Goal: Task Accomplishment & Management: Use online tool/utility

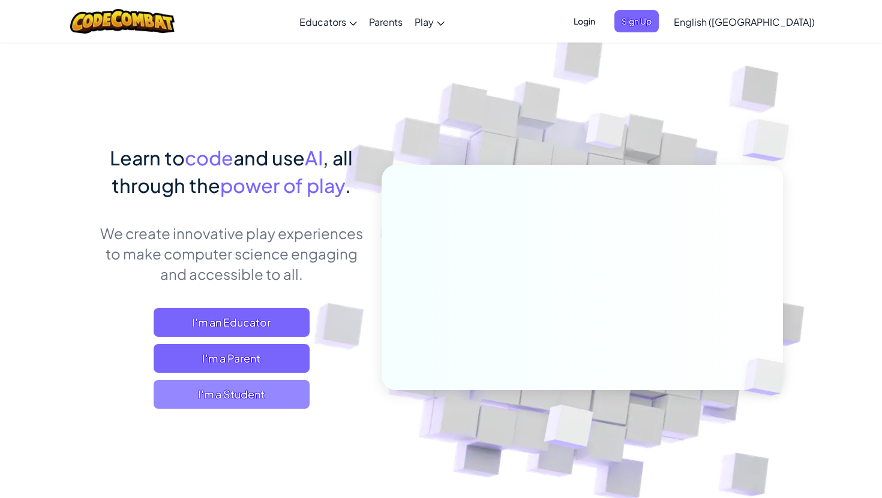
click at [246, 389] on span "I'm a Student" at bounding box center [232, 394] width 156 height 29
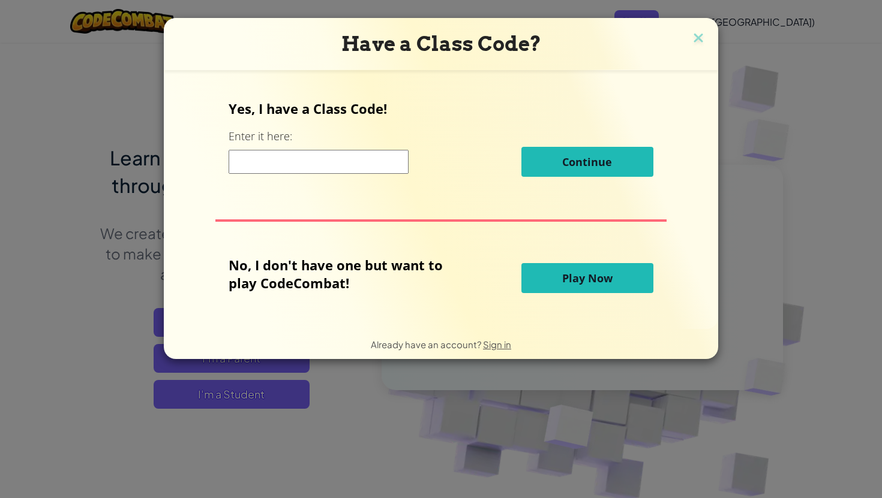
click at [555, 281] on button "Play Now" at bounding box center [587, 278] width 132 height 30
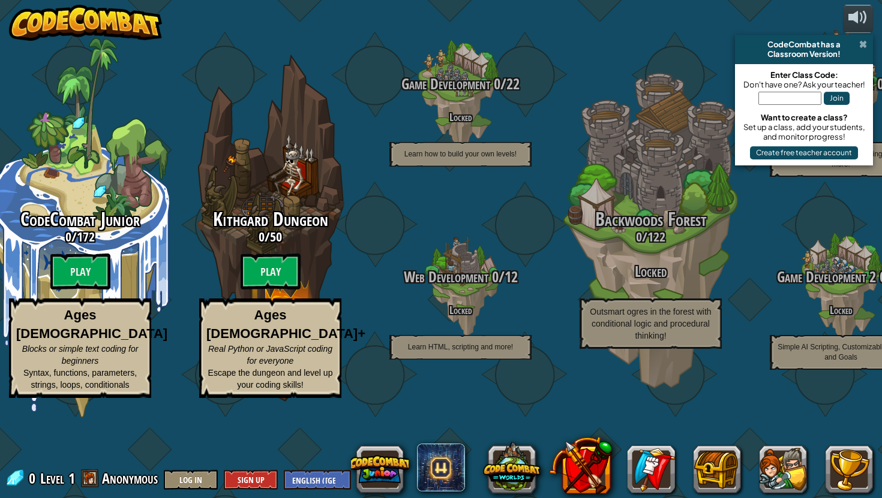
click at [863, 46] on span at bounding box center [863, 45] width 8 height 10
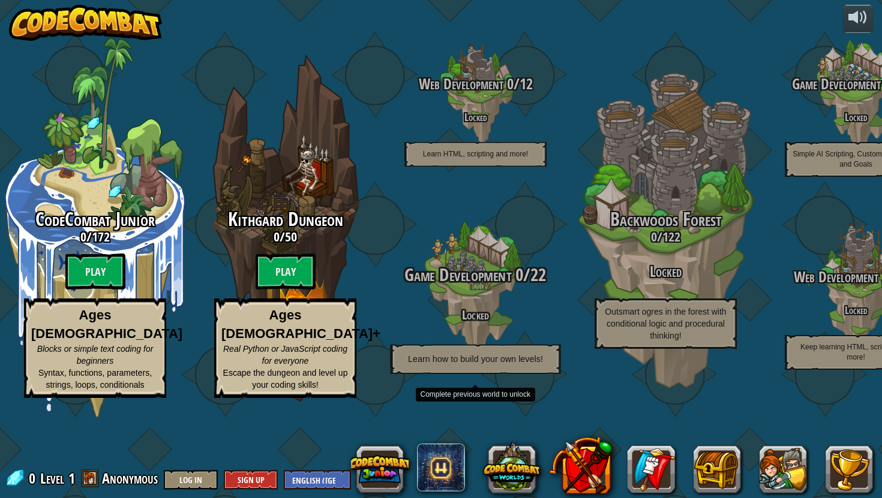
drag, startPoint x: 501, startPoint y: 272, endPoint x: 411, endPoint y: 277, distance: 90.1
click at [411, 277] on div "Game Development 0 / 22 Locked Learn how to build your own levels!" at bounding box center [475, 288] width 228 height 228
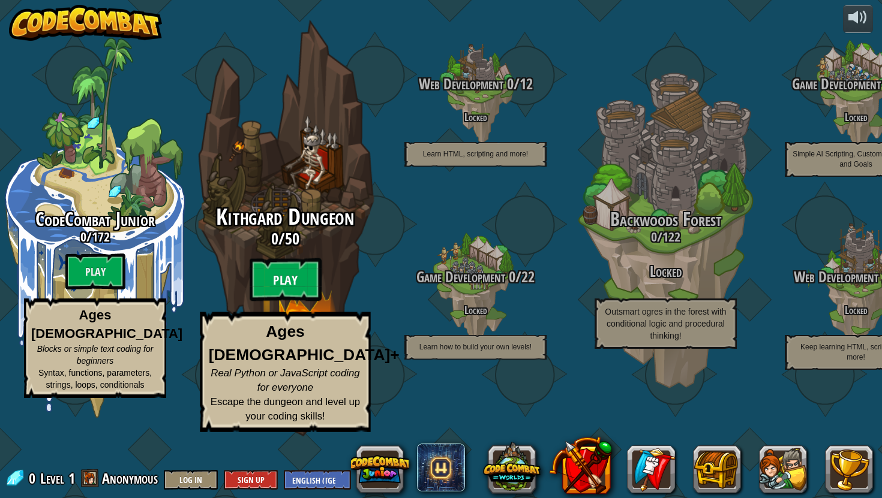
click at [280, 302] on btn "Play" at bounding box center [286, 280] width 72 height 43
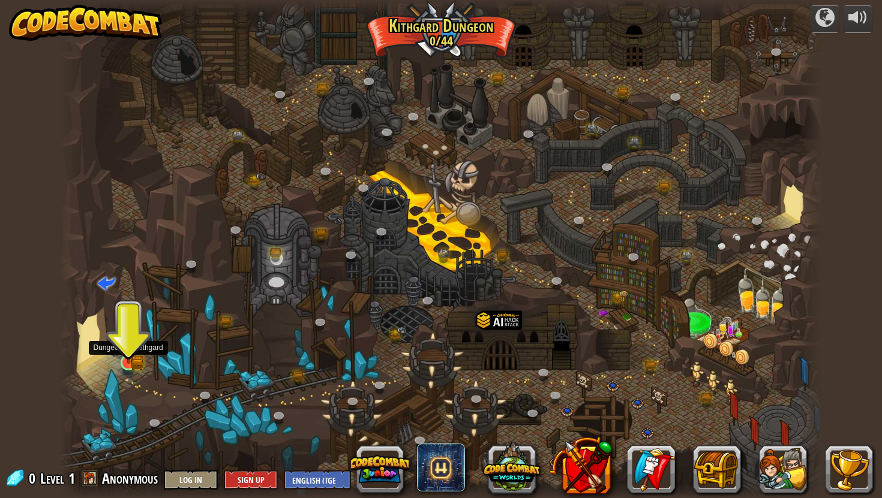
click at [121, 355] on img at bounding box center [129, 343] width 20 height 44
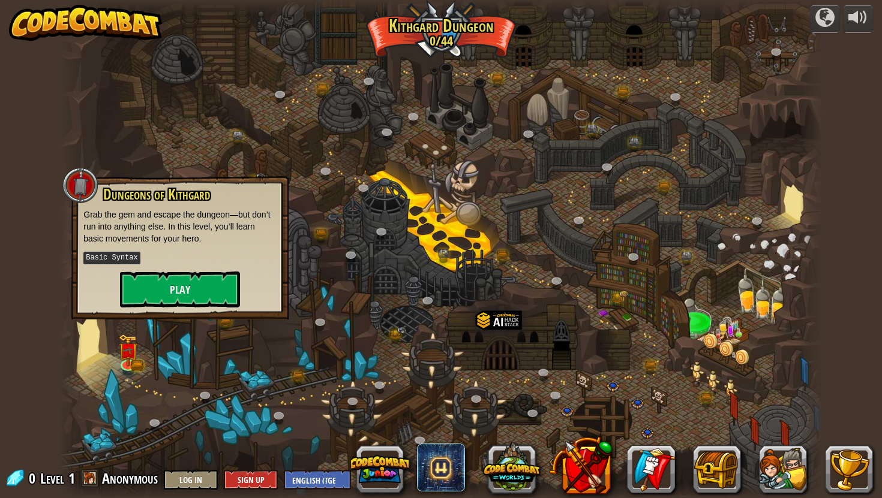
click at [58, 347] on div "powered by Twisted Canyon (Locked) Challenge: collect the most gold using all t…" at bounding box center [441, 249] width 882 height 498
click at [133, 420] on div at bounding box center [440, 249] width 762 height 498
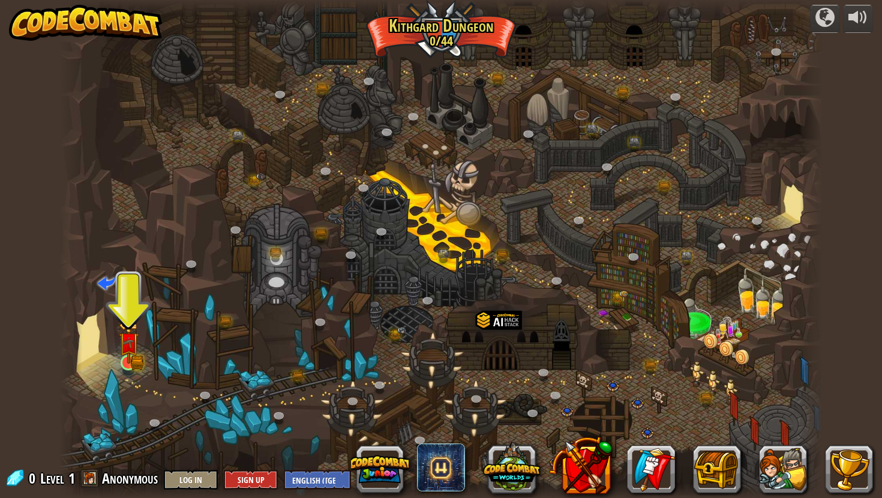
click at [133, 355] on div at bounding box center [128, 362] width 15 height 15
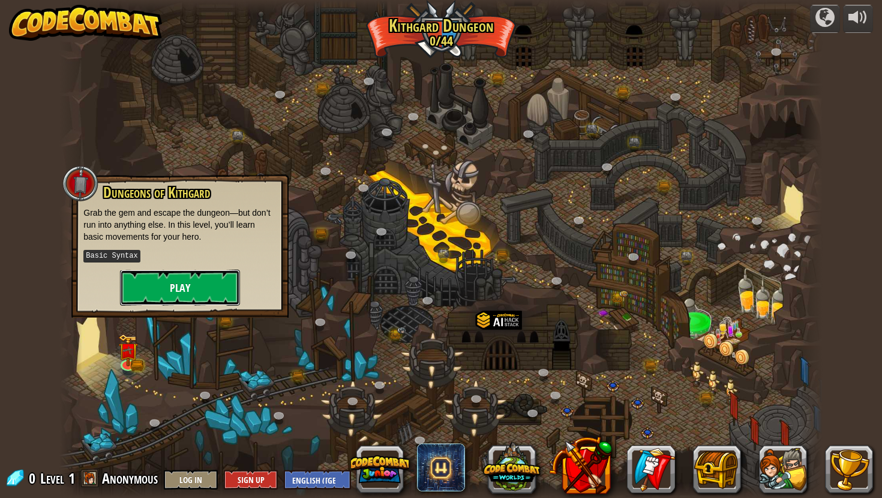
click at [174, 290] on button "Play" at bounding box center [180, 288] width 120 height 36
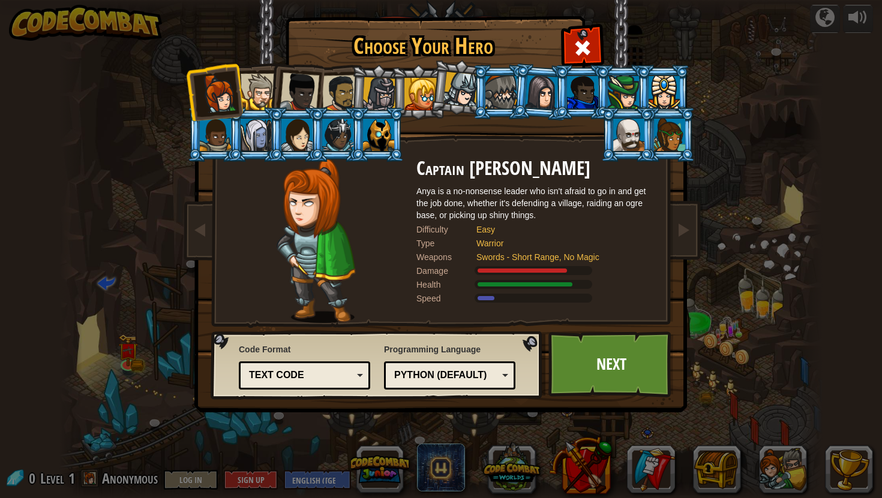
click at [267, 92] on div at bounding box center [259, 92] width 37 height 37
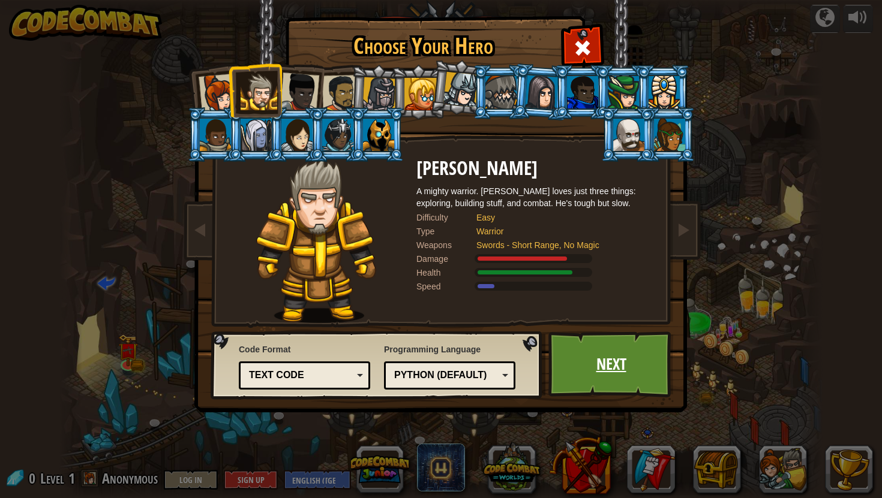
click at [627, 366] on link "Next" at bounding box center [610, 365] width 125 height 66
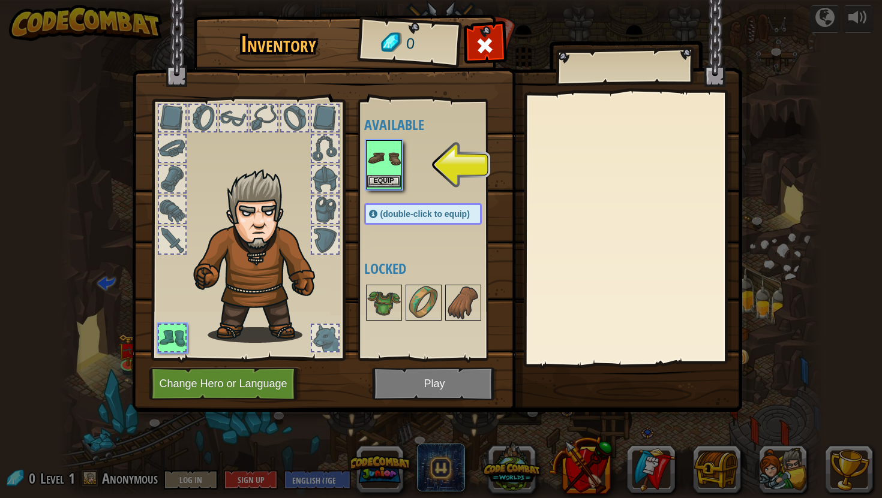
click at [384, 163] on img at bounding box center [384, 159] width 34 height 34
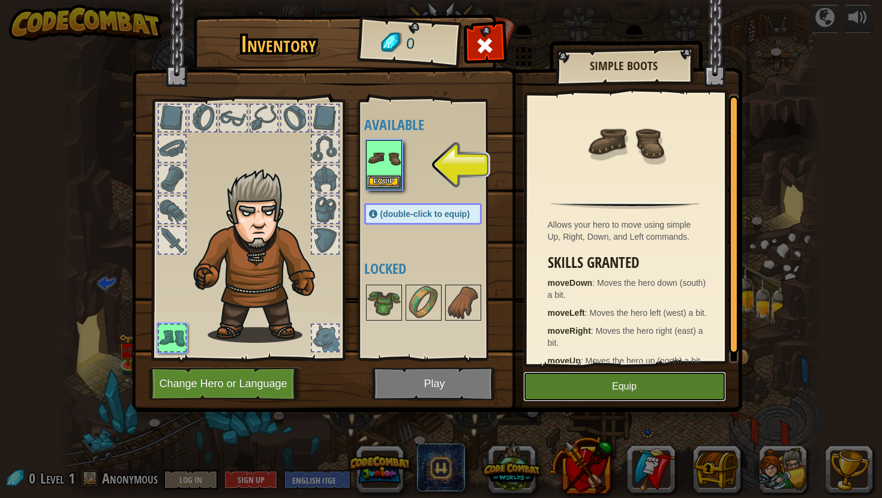
click at [584, 396] on button "Equip" at bounding box center [624, 387] width 203 height 30
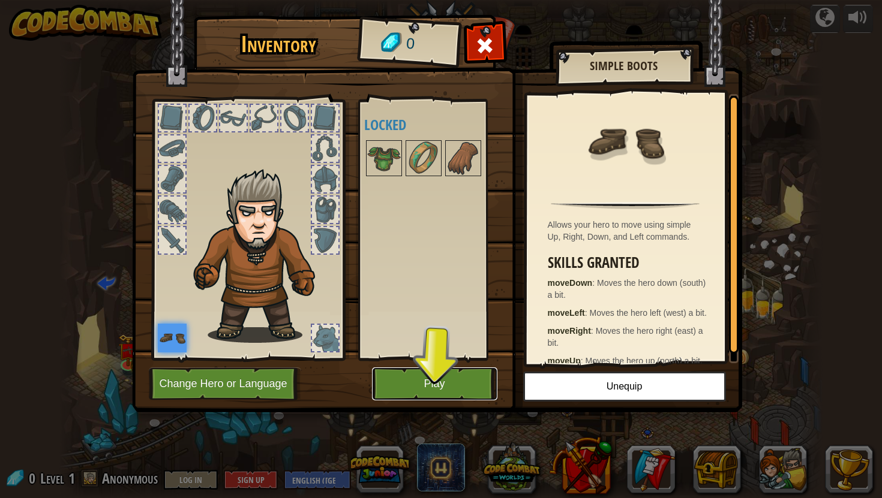
click at [449, 380] on button "Play" at bounding box center [434, 384] width 125 height 33
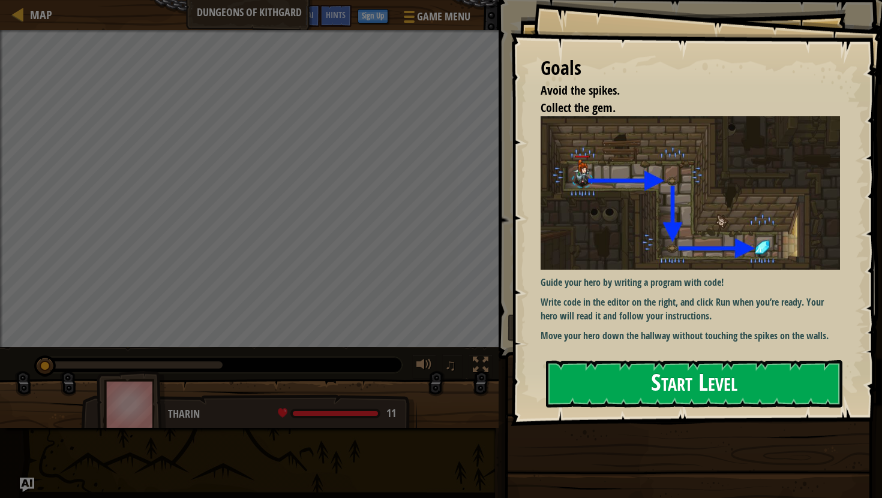
click at [649, 382] on button "Start Level" at bounding box center [694, 383] width 296 height 47
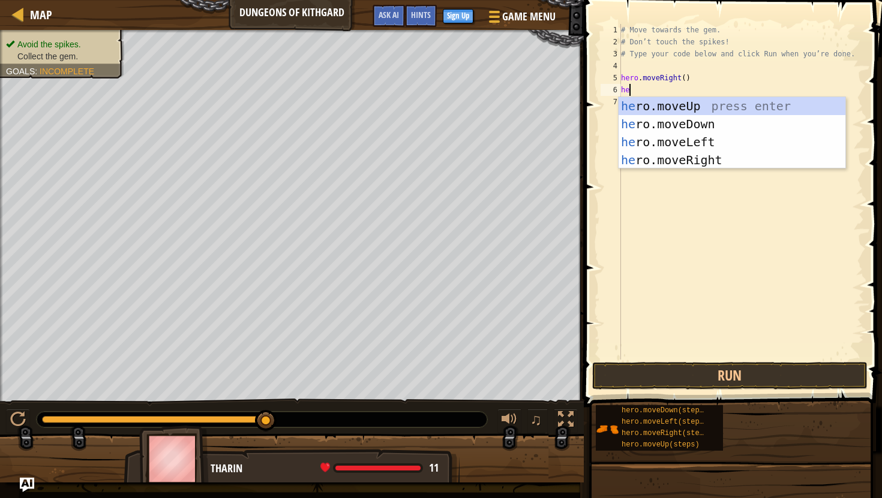
scroll to position [5, 0]
type textarea "h"
type textarea "hero"
click at [666, 124] on div "hero .moveUp press enter hero .moveDown press enter hero .moveLeft press enter …" at bounding box center [731, 151] width 227 height 108
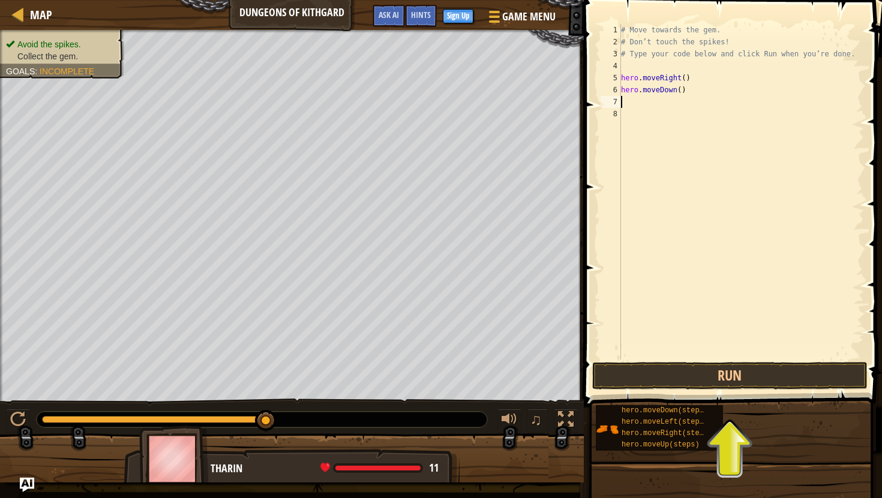
scroll to position [5, 0]
click at [677, 375] on button "Run" at bounding box center [729, 376] width 275 height 28
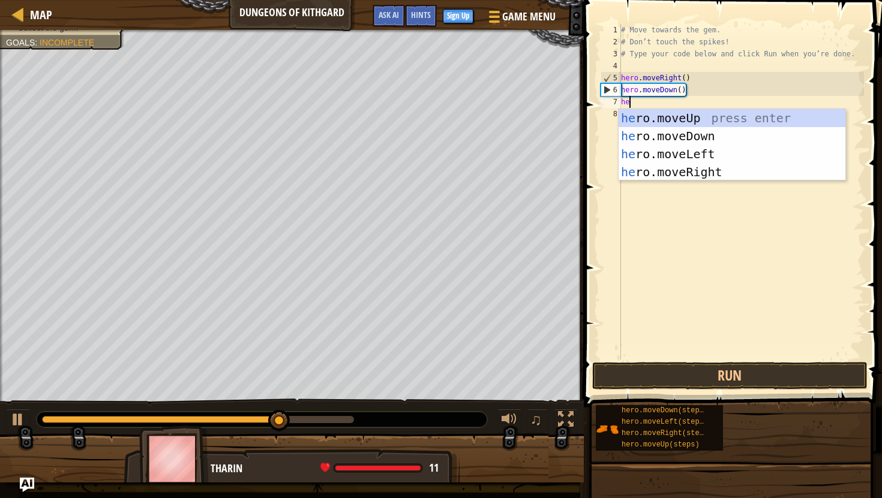
type textarea "hero"
click at [680, 153] on div "hero .moveUp press enter hero .moveDown press enter hero .moveLeft press enter …" at bounding box center [731, 163] width 227 height 108
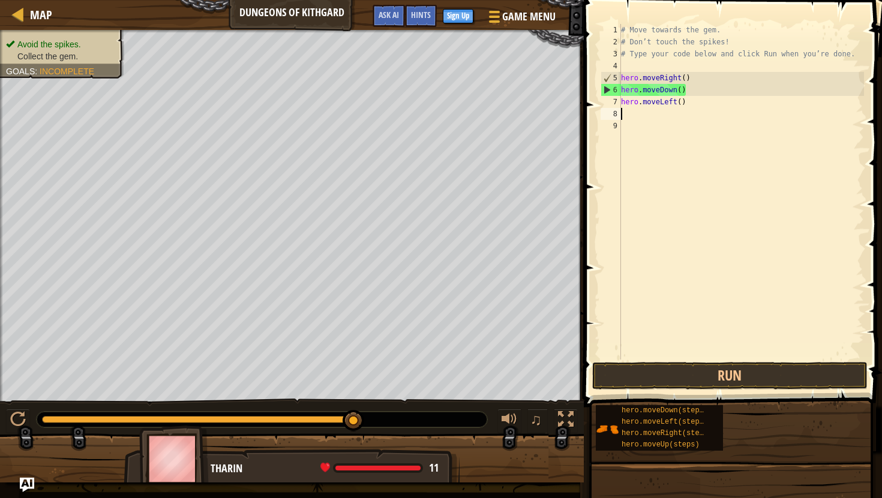
scroll to position [5, 0]
click at [671, 103] on div "# Move towards the gem. # Don’t touch the spikes! # Type your code below and cl…" at bounding box center [740, 204] width 245 height 360
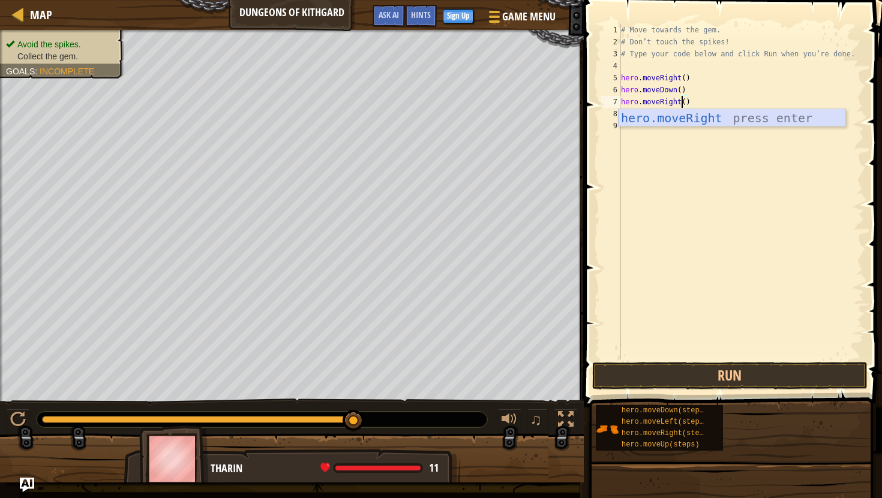
scroll to position [5, 4]
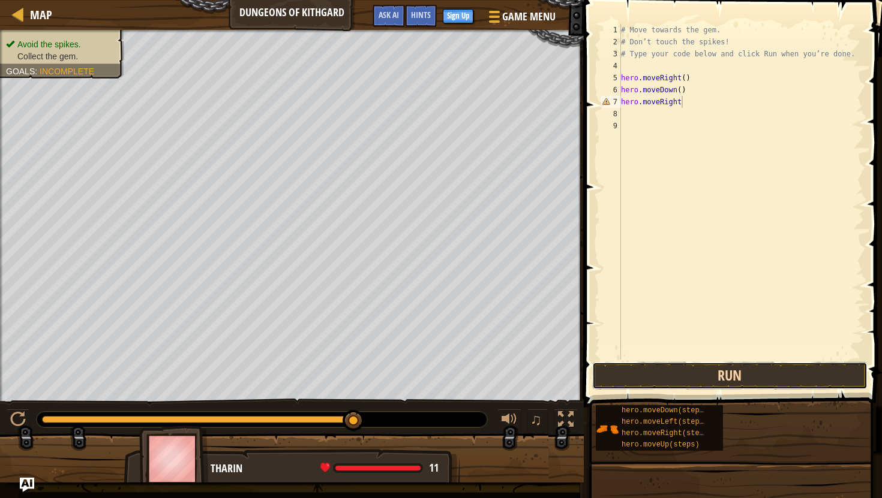
click at [692, 381] on button "Run" at bounding box center [729, 376] width 275 height 28
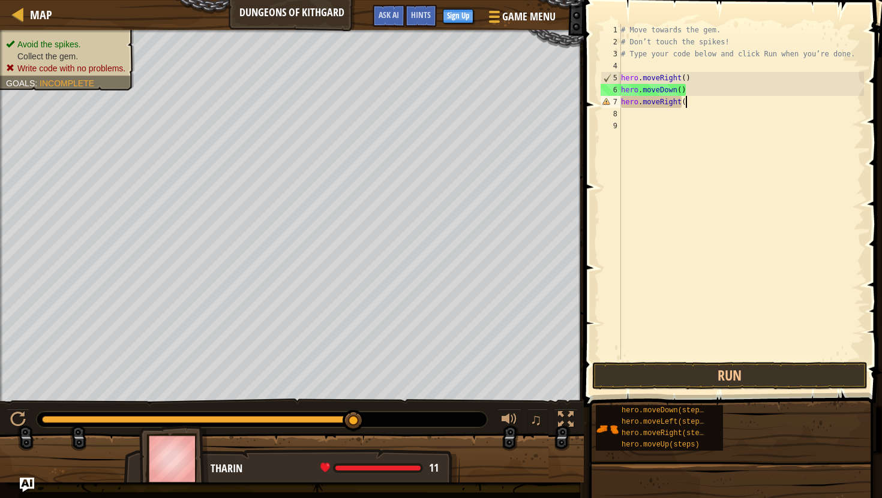
scroll to position [5, 5]
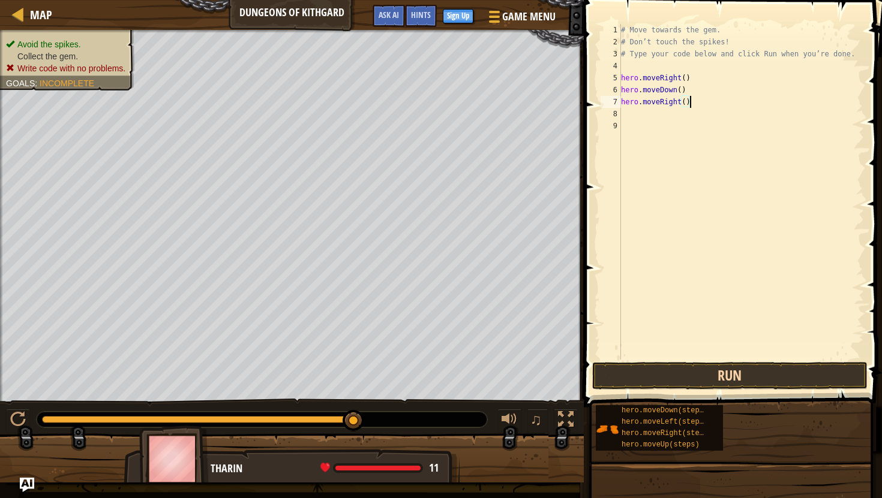
type textarea "hero.moveRight()"
click at [668, 378] on button "Run" at bounding box center [729, 376] width 275 height 28
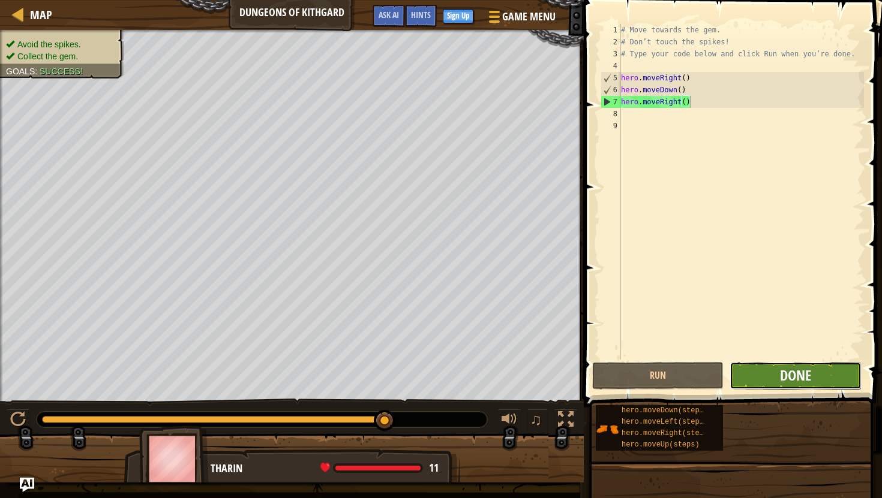
click at [798, 375] on span "Done" at bounding box center [795, 375] width 31 height 19
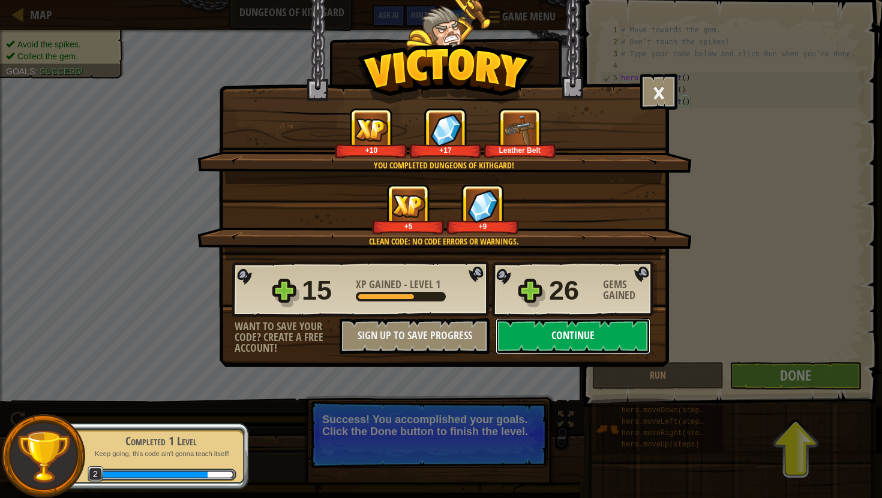
click at [563, 333] on button "Continue" at bounding box center [572, 336] width 155 height 36
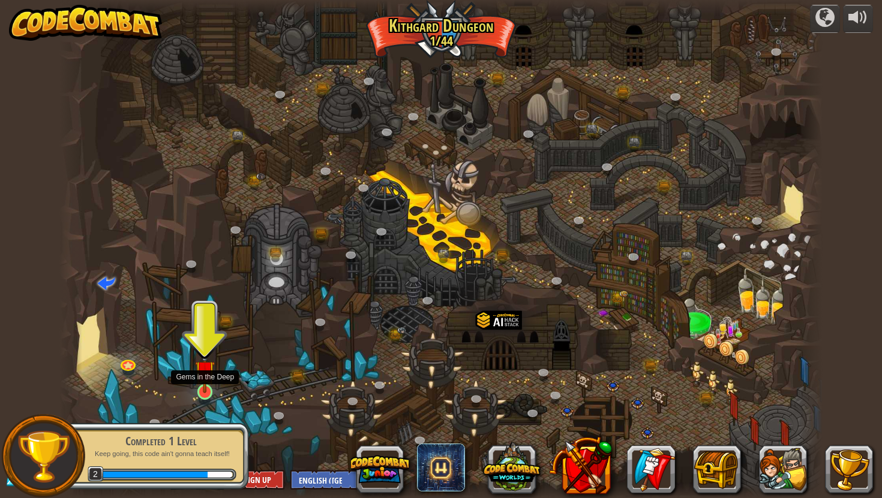
click at [205, 381] on img at bounding box center [205, 371] width 20 height 46
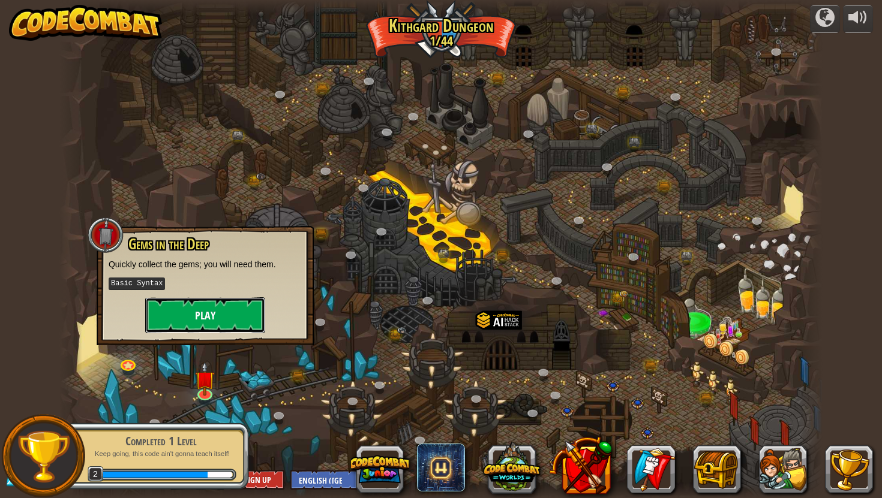
click at [219, 318] on button "Play" at bounding box center [205, 316] width 120 height 36
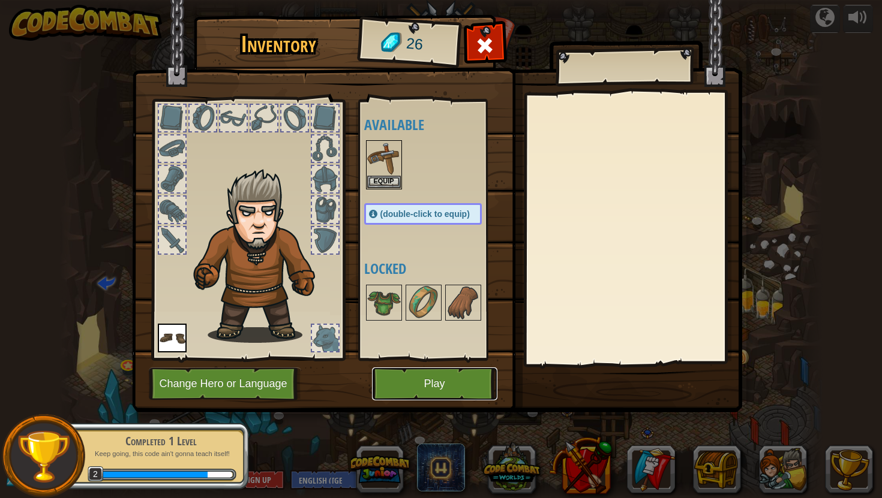
click at [416, 381] on button "Play" at bounding box center [434, 384] width 125 height 33
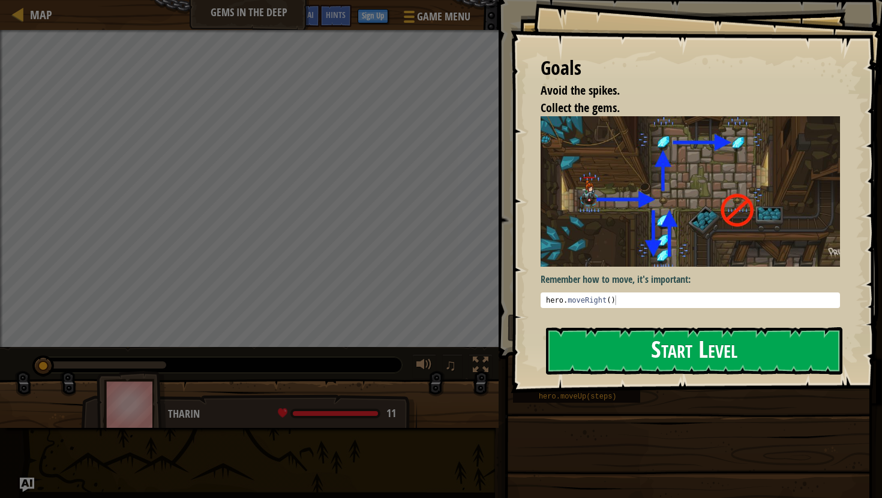
click at [630, 350] on button "Start Level" at bounding box center [694, 350] width 296 height 47
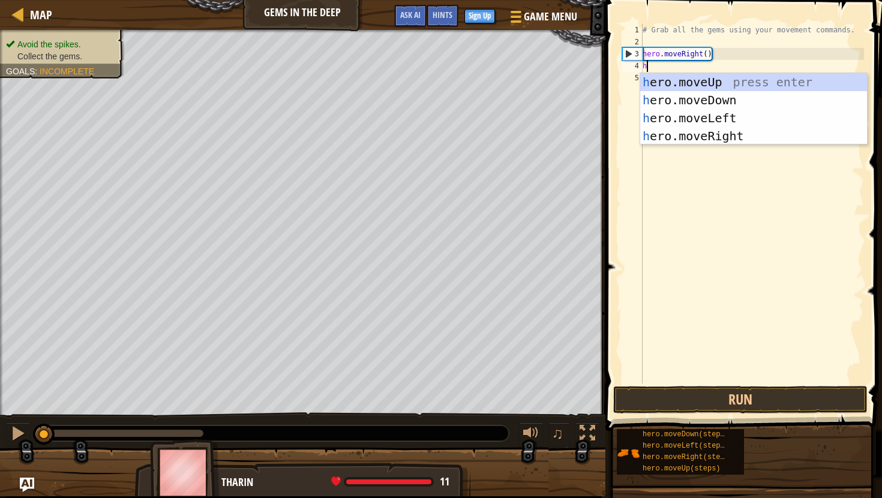
scroll to position [5, 0]
type textarea "hero."
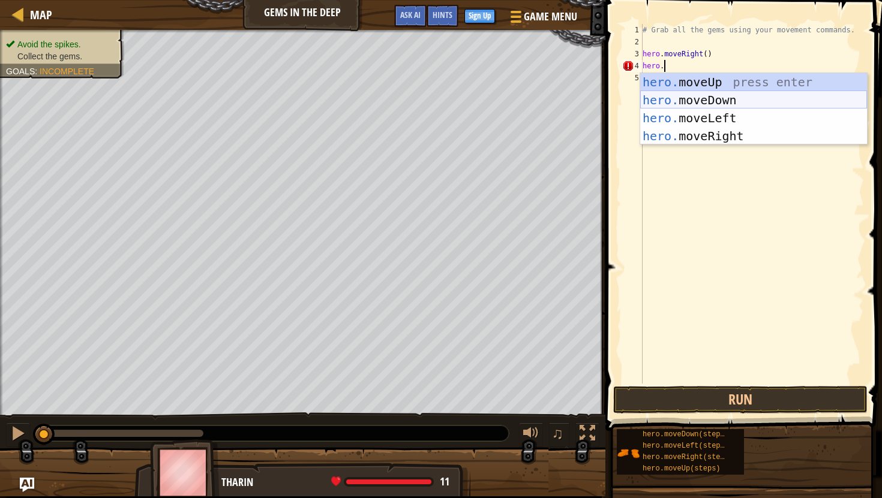
click at [710, 97] on div "hero. moveUp press enter hero. moveDown press enter hero. moveLeft press enter …" at bounding box center [753, 127] width 227 height 108
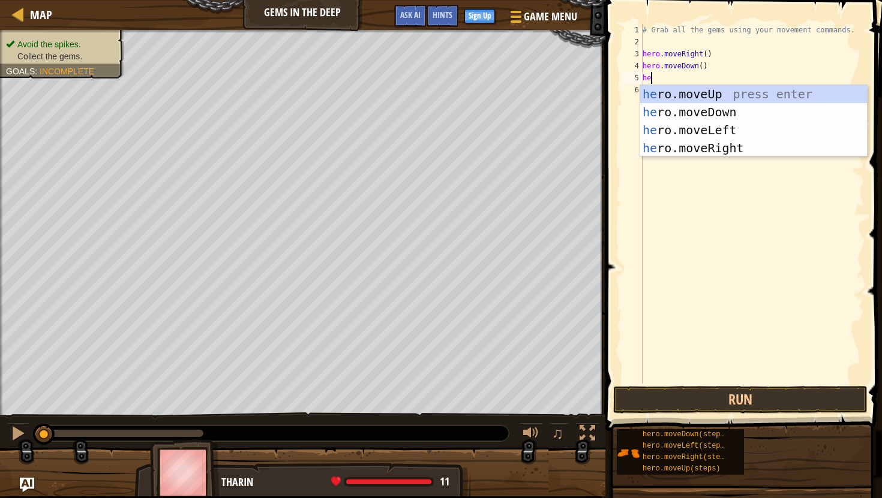
scroll to position [5, 0]
type textarea "hero"
click at [710, 91] on div "hero .moveUp press enter hero .moveDown press enter hero .moveLeft press enter …" at bounding box center [753, 139] width 227 height 108
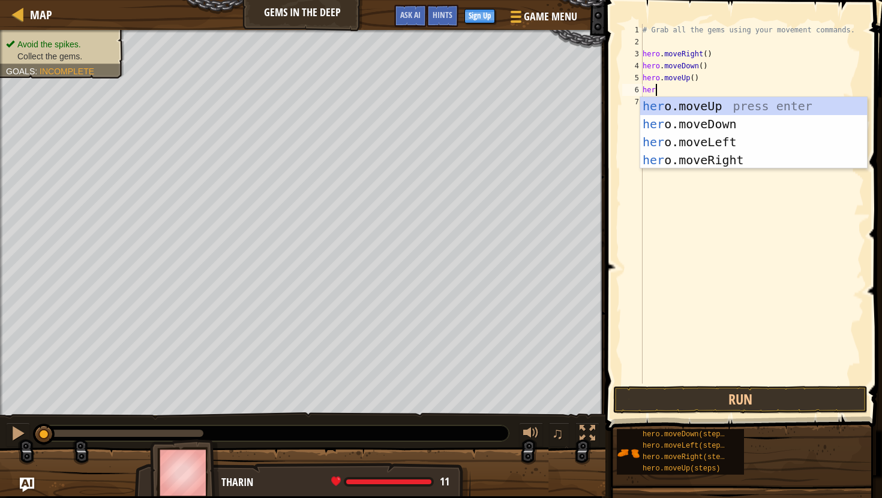
scroll to position [5, 0]
type textarea "hero."
click at [711, 160] on div "hero. moveUp press enter hero. moveDown press enter hero. moveLeft press enter …" at bounding box center [753, 151] width 227 height 108
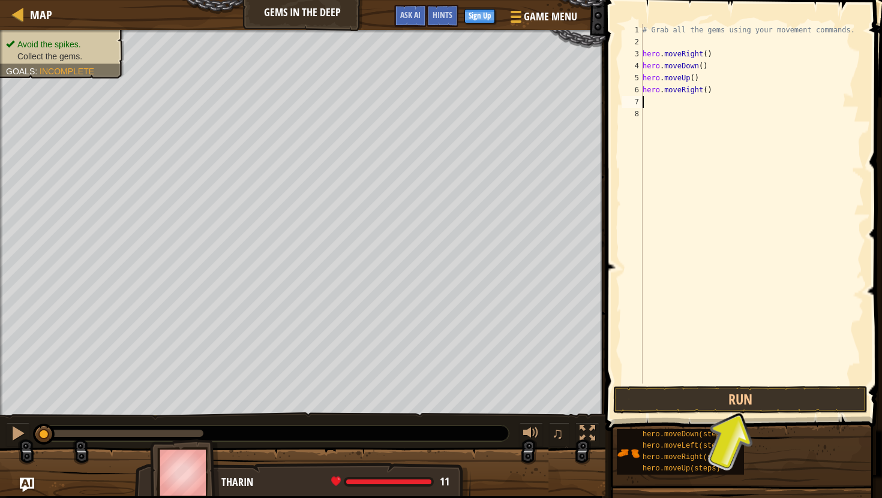
scroll to position [5, 0]
click at [690, 395] on button "Run" at bounding box center [740, 400] width 254 height 28
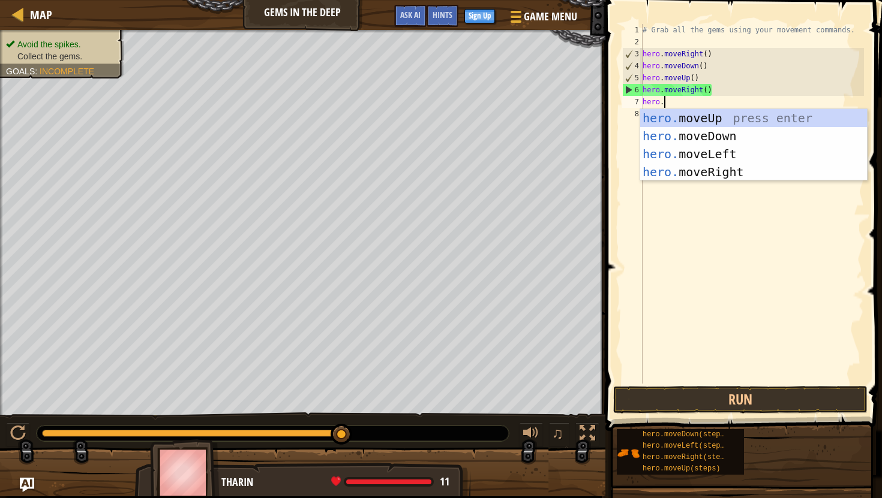
type textarea "hero.m"
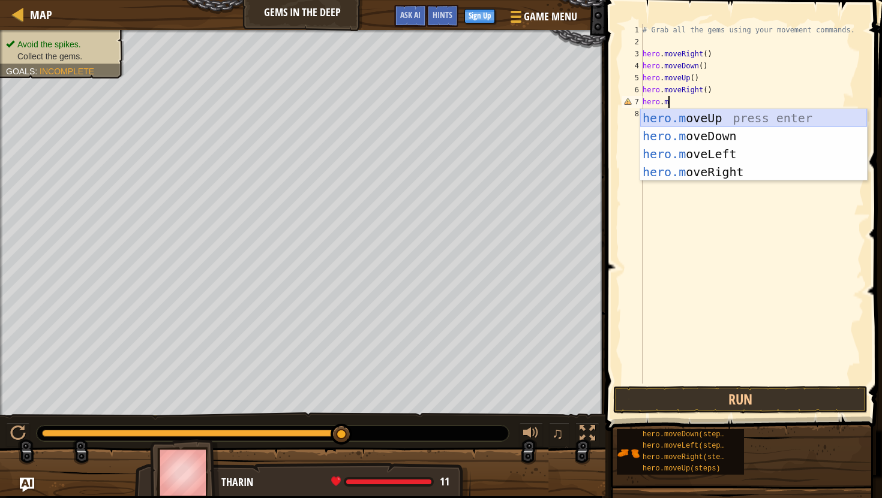
click at [702, 119] on div "hero.m oveUp press enter hero.m oveDown press enter hero.m oveLeft press enter …" at bounding box center [753, 163] width 227 height 108
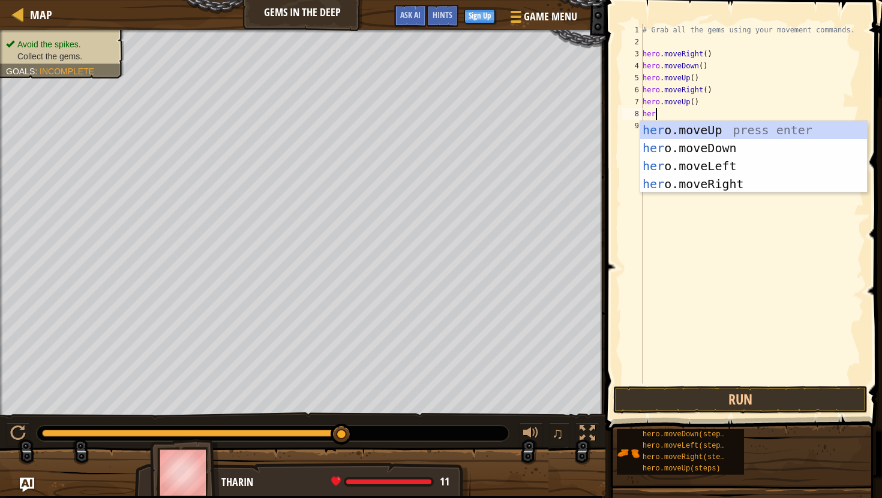
scroll to position [5, 0]
type textarea "hero."
click at [721, 165] on div "hero. moveUp press enter hero. moveDown press enter hero. moveLeft press enter …" at bounding box center [753, 175] width 227 height 108
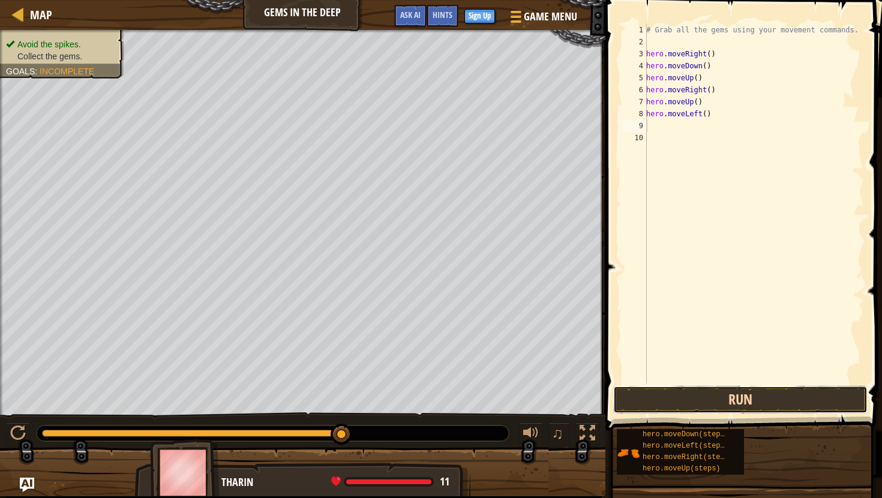
click at [689, 392] on button "Run" at bounding box center [740, 400] width 254 height 28
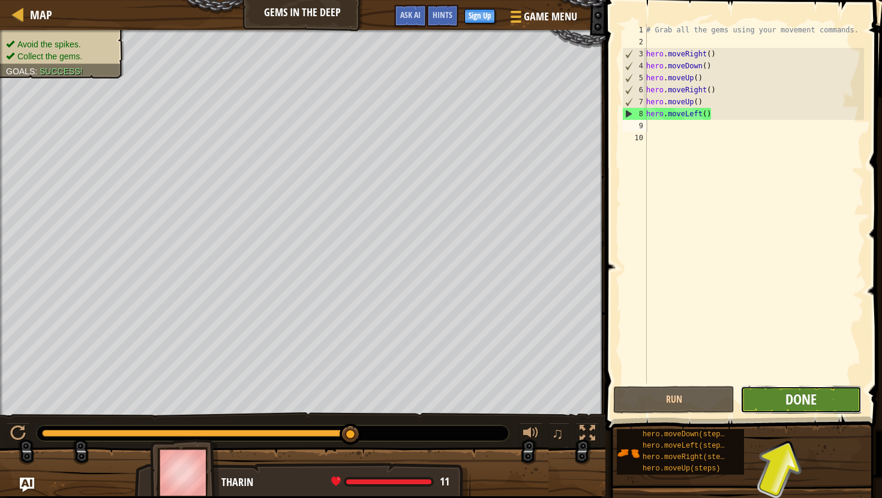
click at [809, 409] on button "Done" at bounding box center [800, 400] width 121 height 28
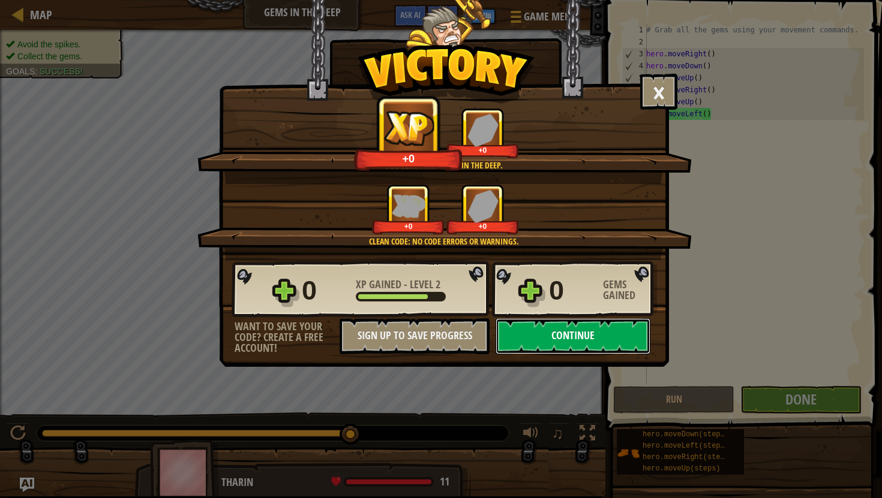
click at [569, 332] on button "Continue" at bounding box center [572, 336] width 155 height 36
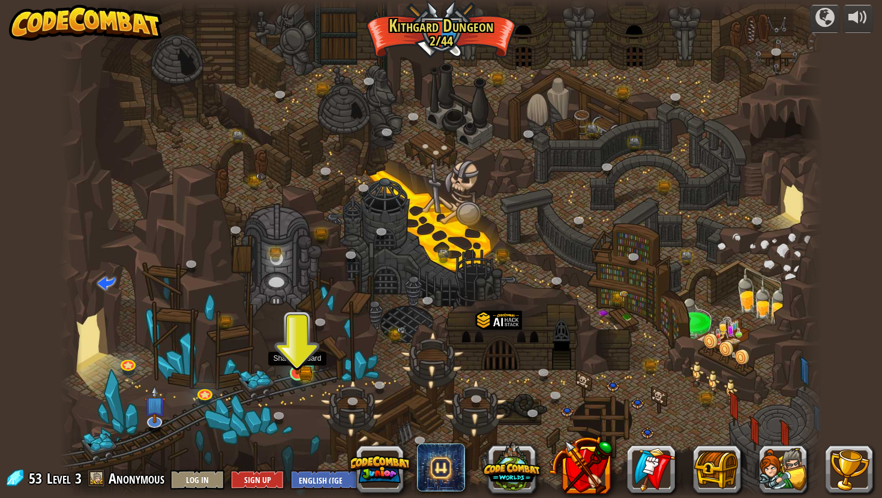
click at [289, 359] on img at bounding box center [297, 354] width 20 height 44
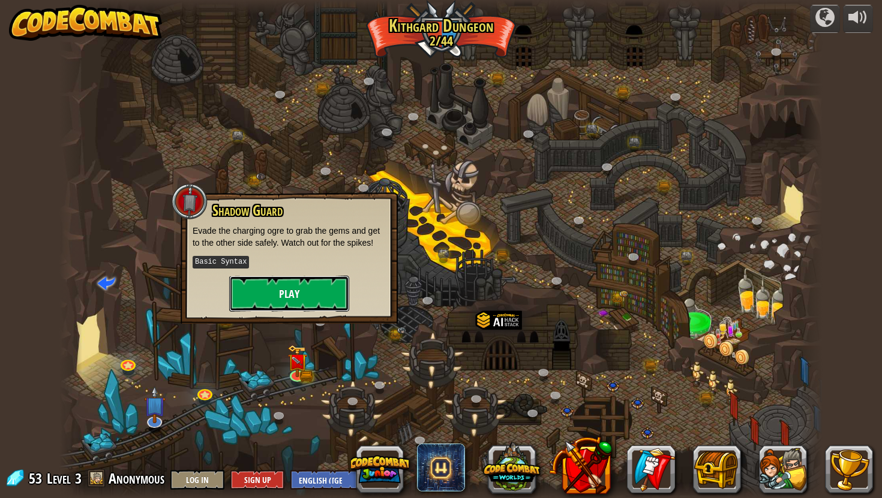
click at [290, 290] on button "Play" at bounding box center [289, 294] width 120 height 36
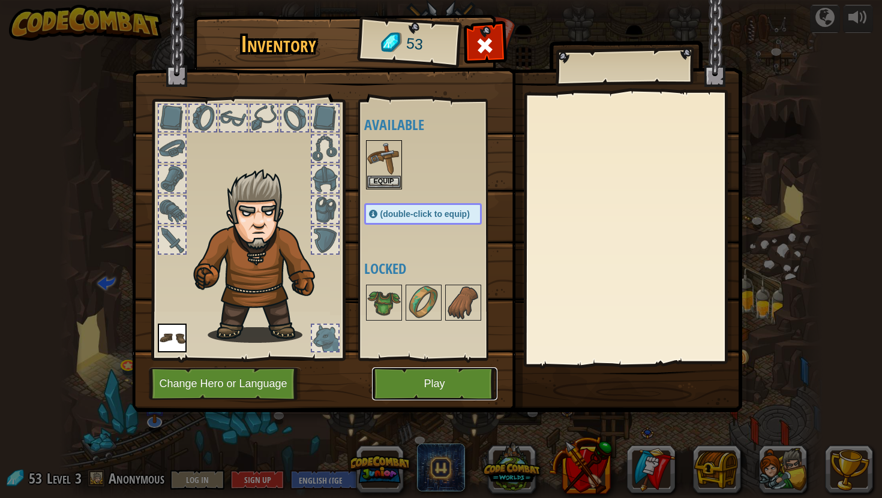
click at [413, 377] on button "Play" at bounding box center [434, 384] width 125 height 33
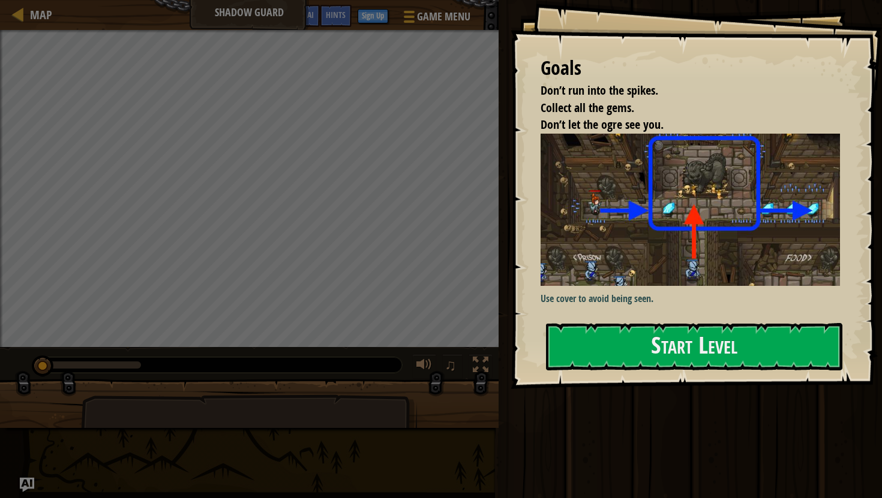
drag, startPoint x: 561, startPoint y: 93, endPoint x: 639, endPoint y: 161, distance: 103.7
click at [641, 163] on div "Goals Don’t run into the spikes. Collect all the gems. Don’t let the ogre see y…" at bounding box center [695, 194] width 371 height 389
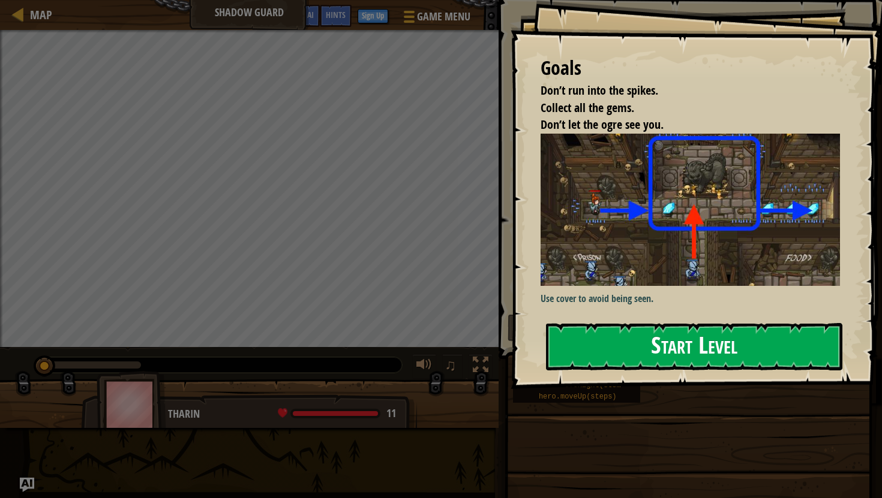
click at [593, 351] on button "Start Level" at bounding box center [694, 346] width 296 height 47
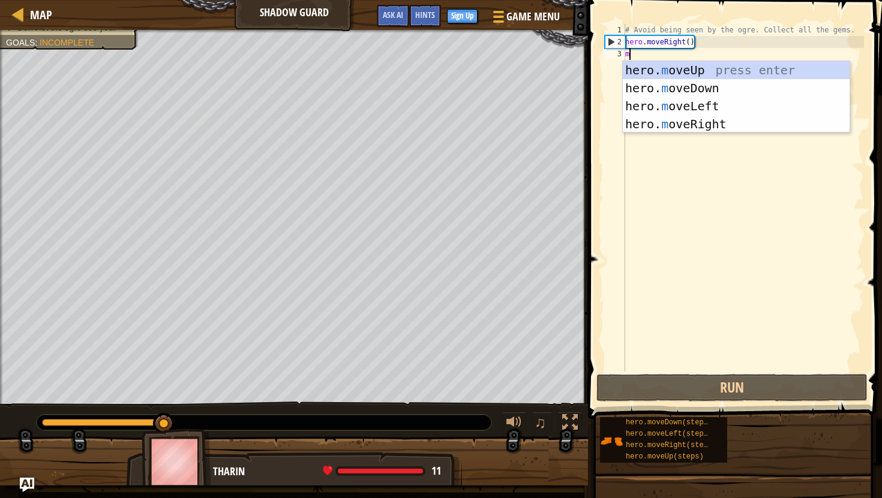
scroll to position [5, 0]
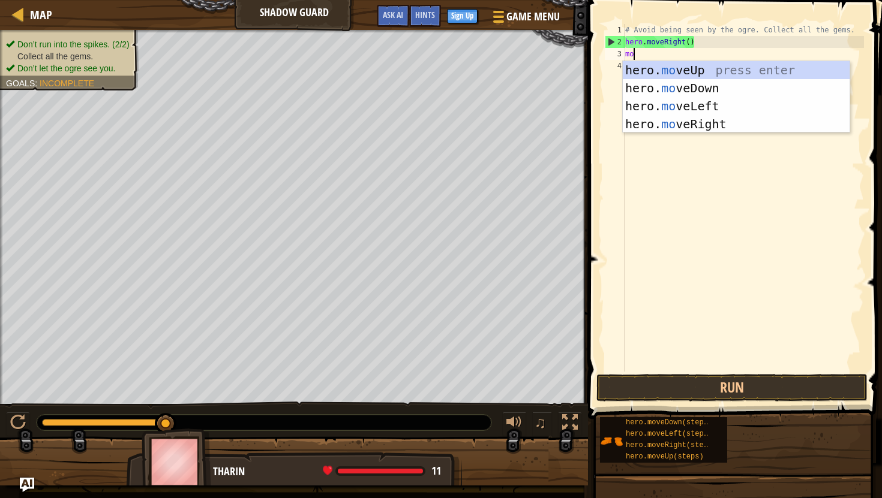
type textarea "move"
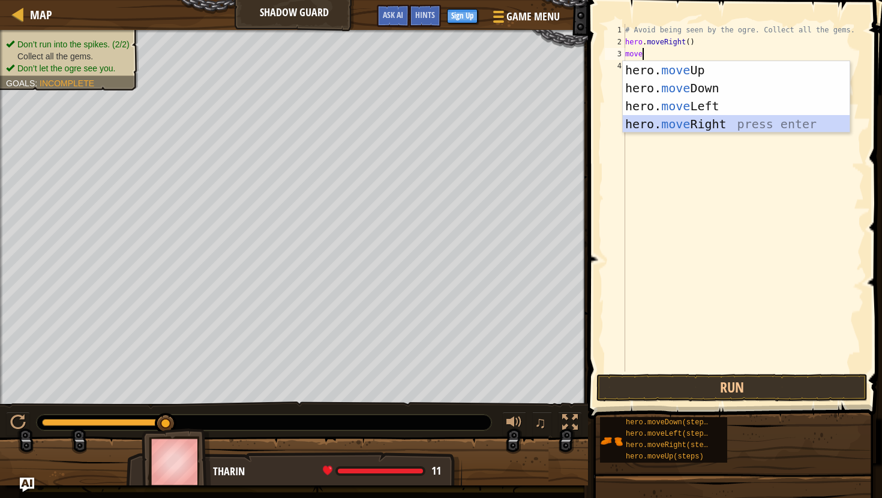
click at [692, 121] on div "hero. move Up press enter hero. move Down press enter hero. move Left press ent…" at bounding box center [736, 115] width 227 height 108
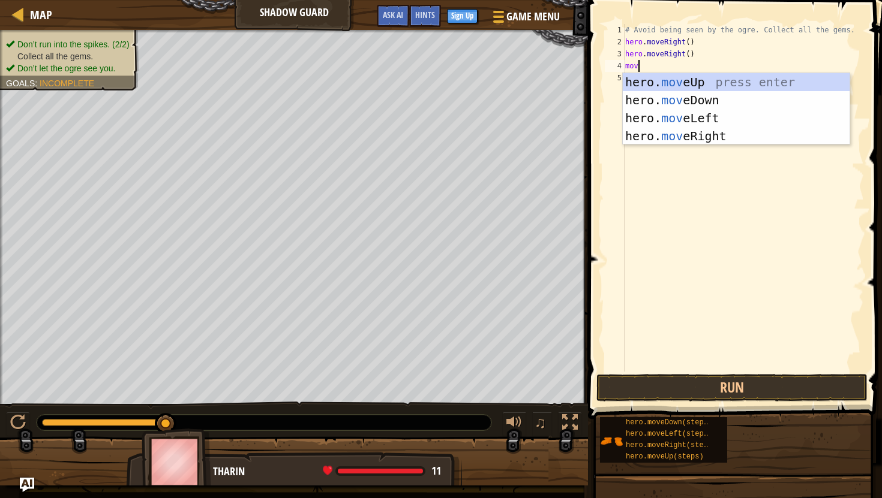
type textarea "move"
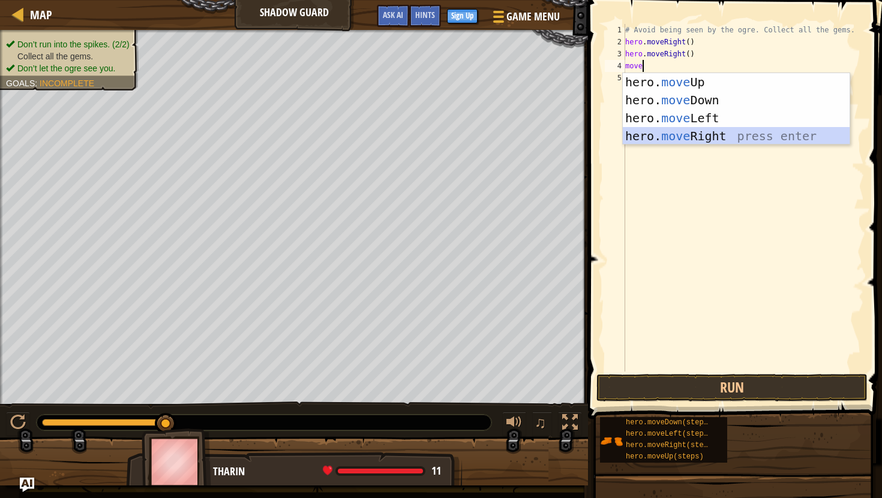
click at [691, 139] on div "hero. move Up press enter hero. move Down press enter hero. move Left press ent…" at bounding box center [736, 127] width 227 height 108
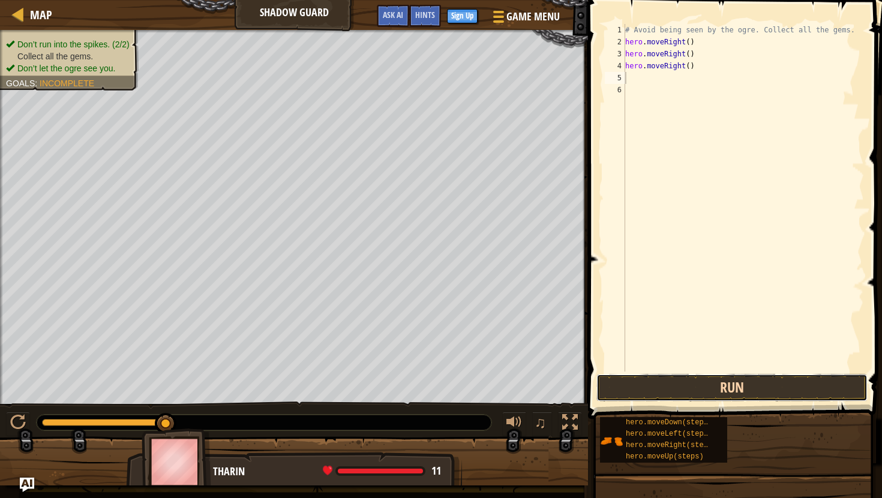
click at [692, 383] on button "Run" at bounding box center [731, 388] width 271 height 28
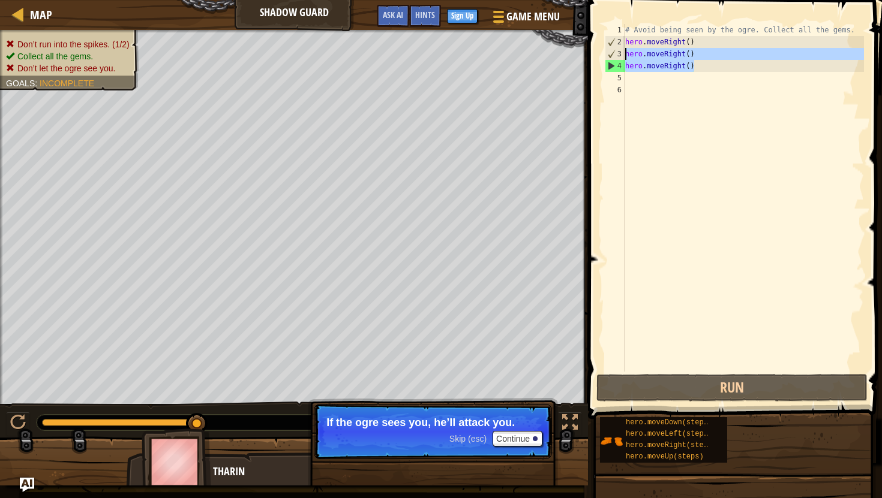
drag, startPoint x: 706, startPoint y: 70, endPoint x: 618, endPoint y: 55, distance: 88.8
click at [618, 55] on div "1 2 3 4 5 6 # Avoid being seen by the ogre. Collect all the gems. hero . moveRi…" at bounding box center [733, 198] width 262 height 348
type textarea "hero.moveRight() hero.moveRight()"
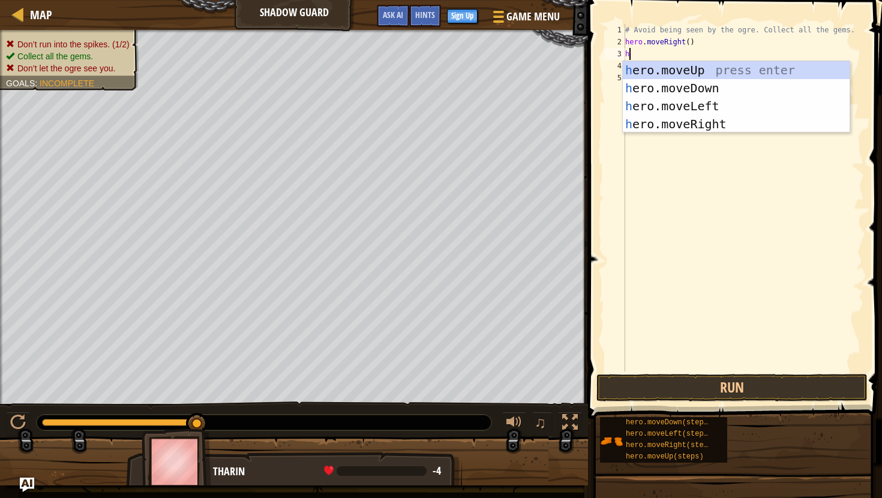
type textarea "her"
click at [666, 67] on div "her o.moveUp press enter her o.moveDown press enter her o.moveLeft press enter …" at bounding box center [736, 115] width 227 height 108
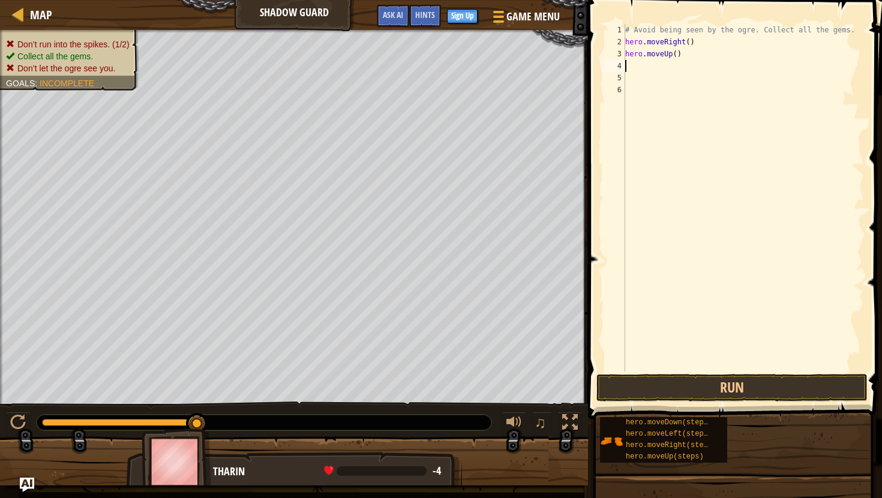
scroll to position [5, 0]
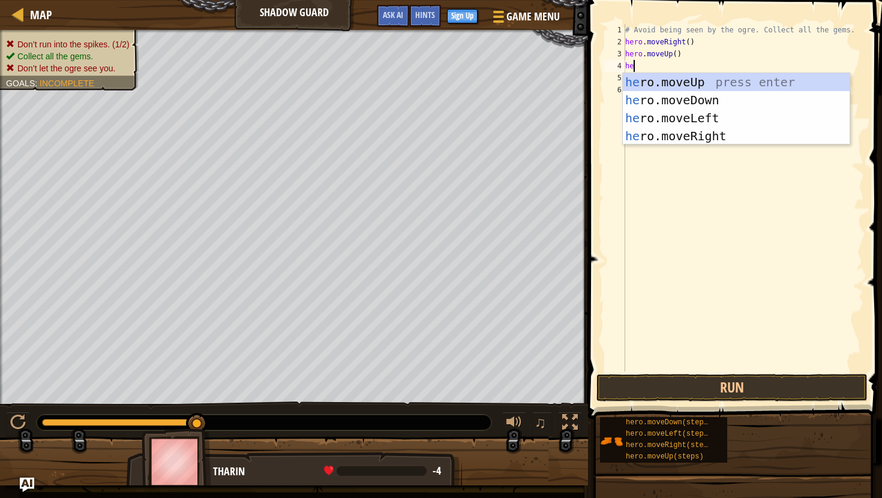
type textarea "her"
click at [685, 136] on div "her o.moveUp press enter her o.moveDown press enter her o.moveLeft press enter …" at bounding box center [736, 127] width 227 height 108
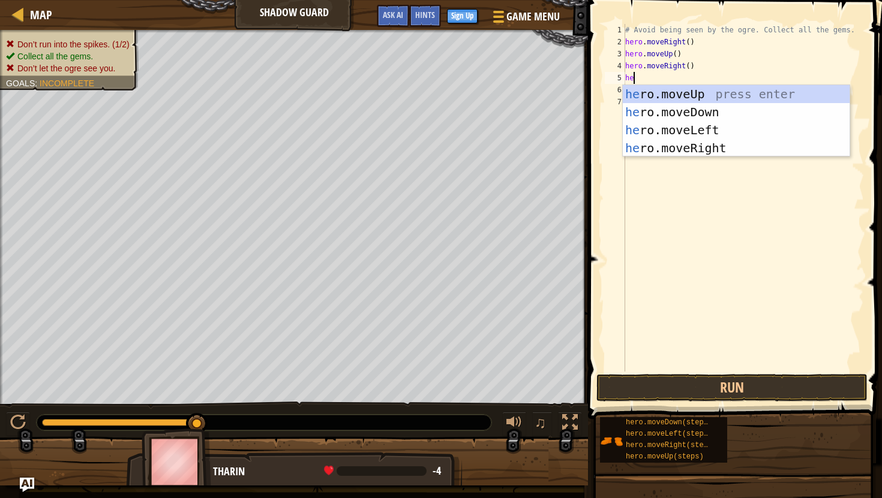
type textarea "hero"
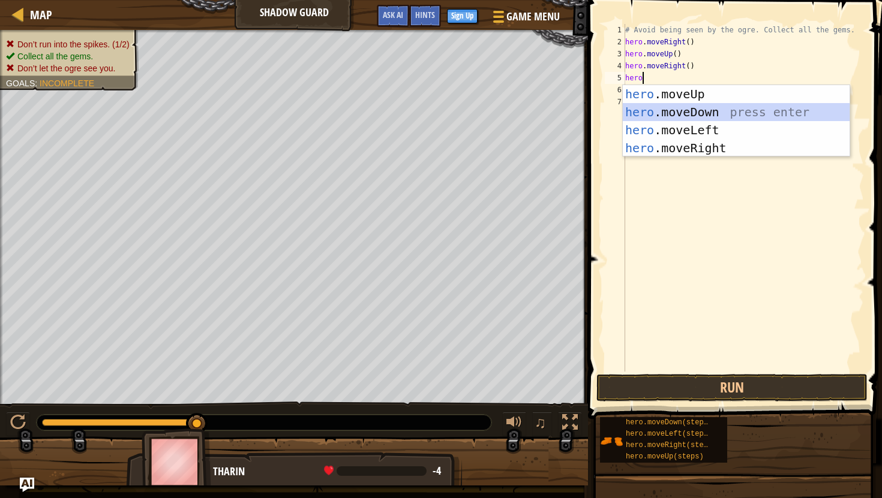
click at [699, 112] on div "hero .moveUp press enter hero .moveDown press enter hero .moveLeft press enter …" at bounding box center [736, 139] width 227 height 108
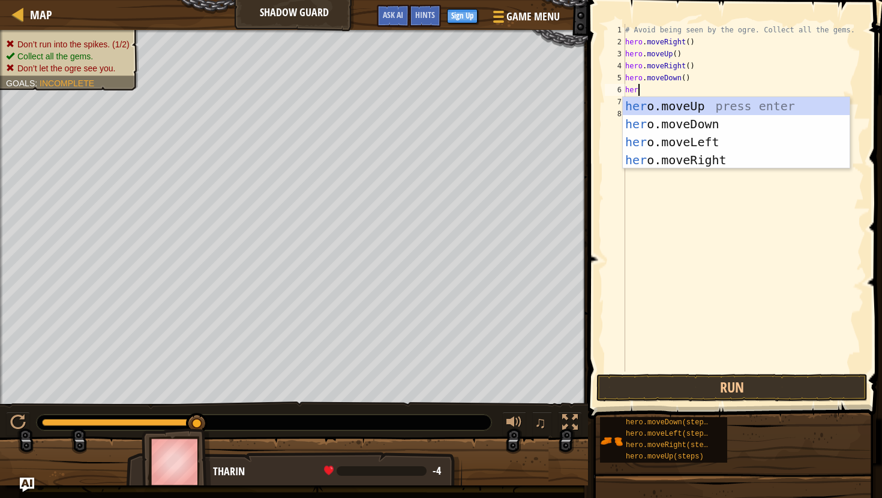
type textarea "hero"
click at [709, 163] on div "hero .moveUp press enter hero .moveDown press enter hero .moveLeft press enter …" at bounding box center [736, 151] width 227 height 108
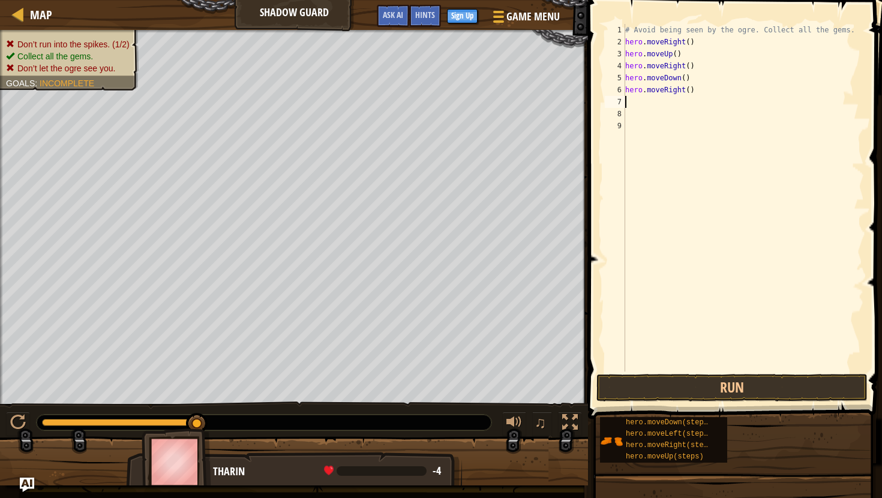
scroll to position [5, 0]
click at [695, 382] on button "Run" at bounding box center [731, 388] width 271 height 28
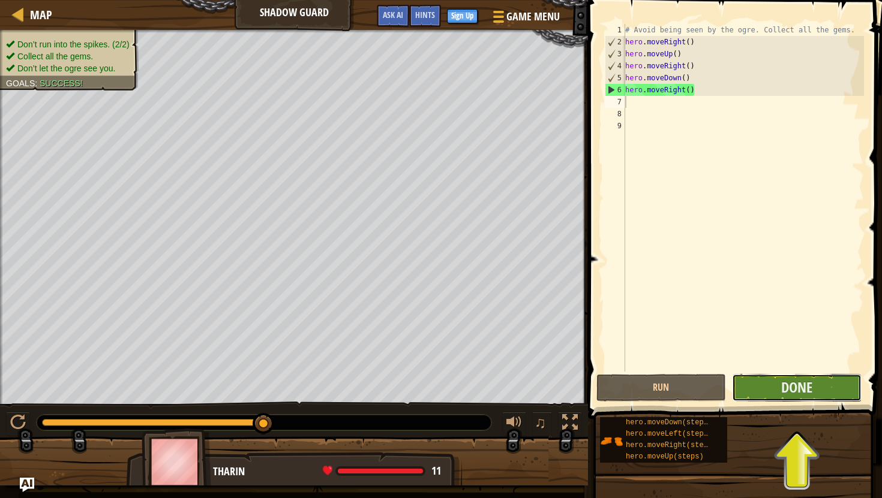
click at [800, 375] on button "Done" at bounding box center [797, 388] width 130 height 28
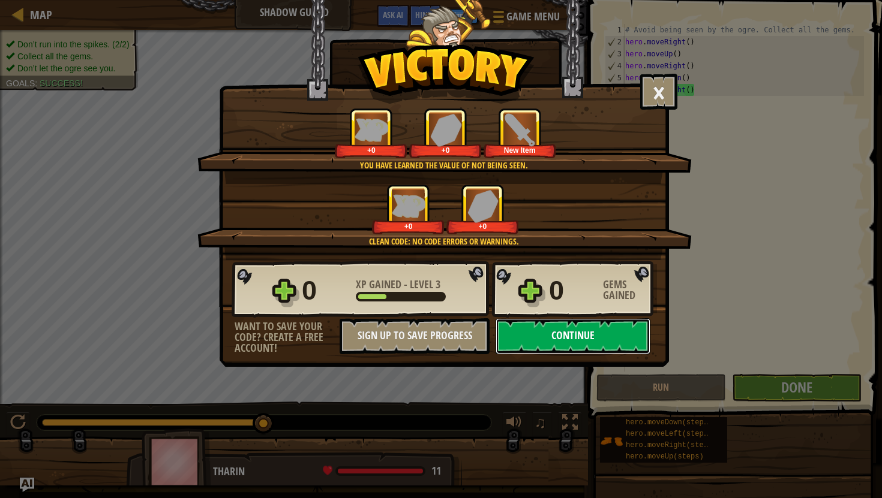
click at [560, 333] on button "Continue" at bounding box center [572, 336] width 155 height 36
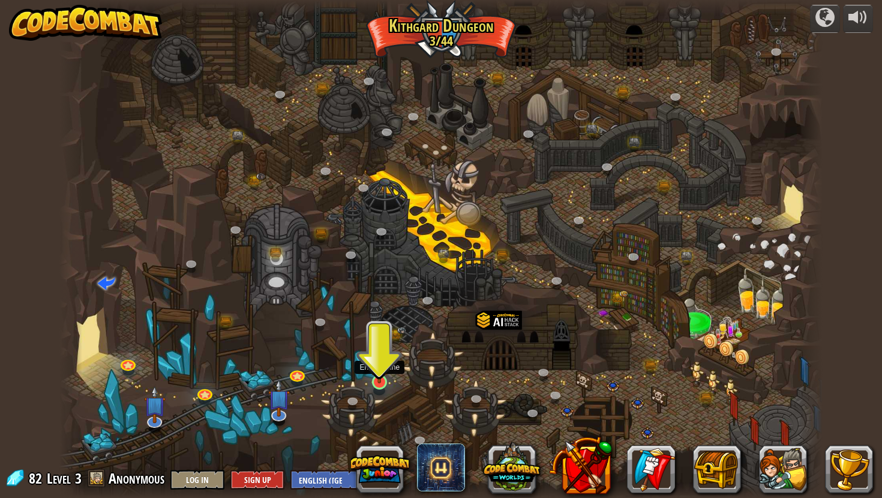
click at [379, 377] on img at bounding box center [379, 361] width 20 height 46
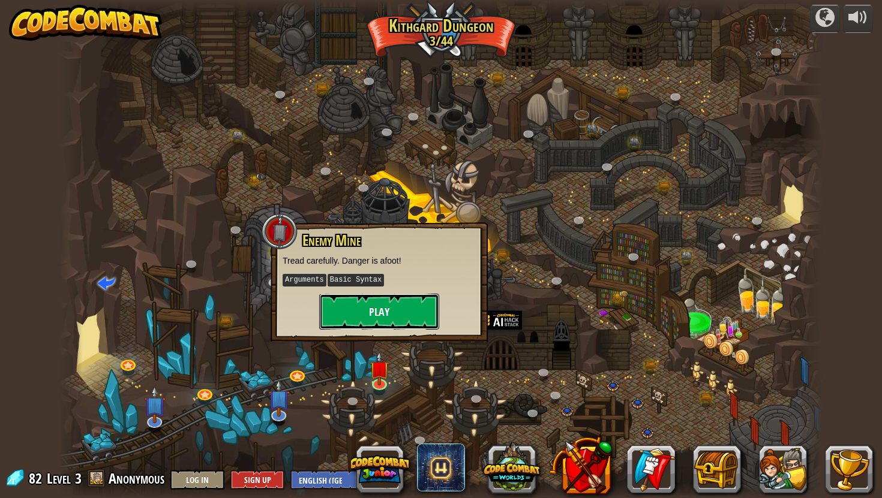
click at [398, 308] on button "Play" at bounding box center [379, 312] width 120 height 36
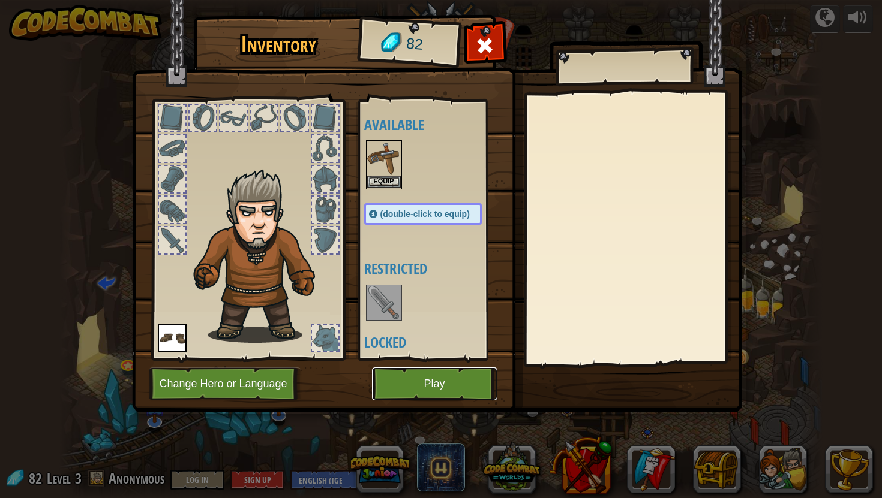
click at [422, 369] on button "Play" at bounding box center [434, 384] width 125 height 33
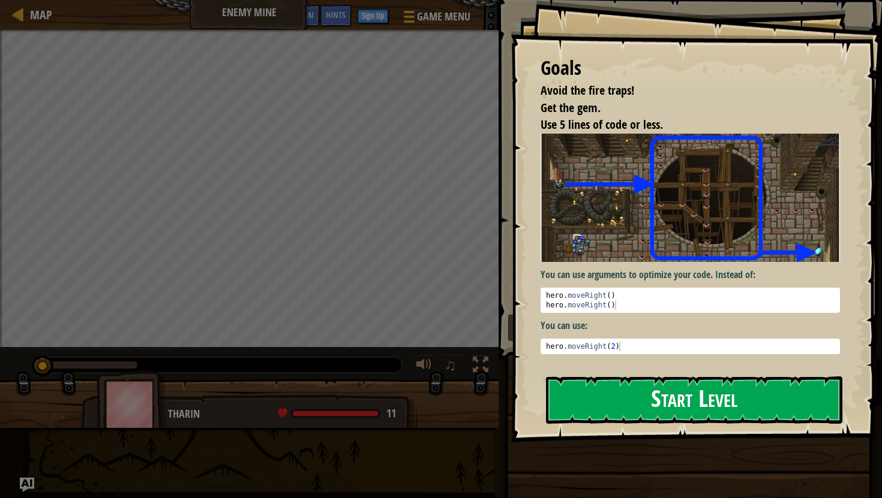
click at [608, 412] on button "Start Level" at bounding box center [694, 400] width 296 height 47
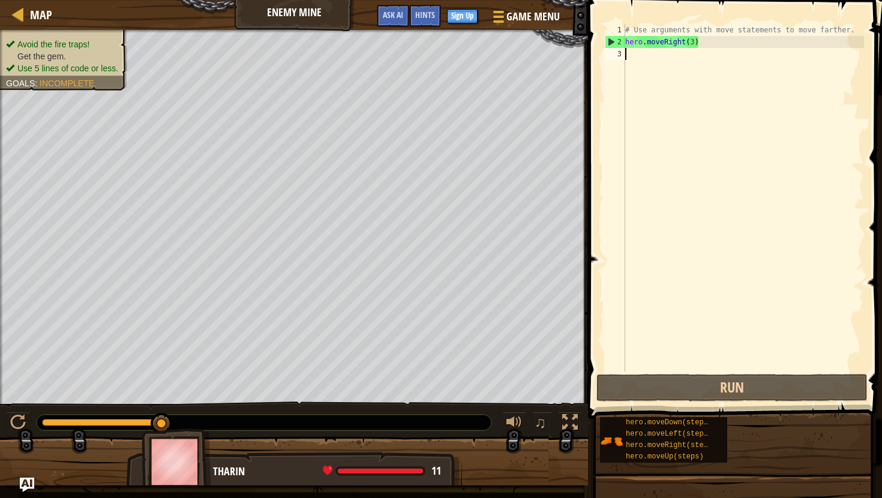
scroll to position [5, 0]
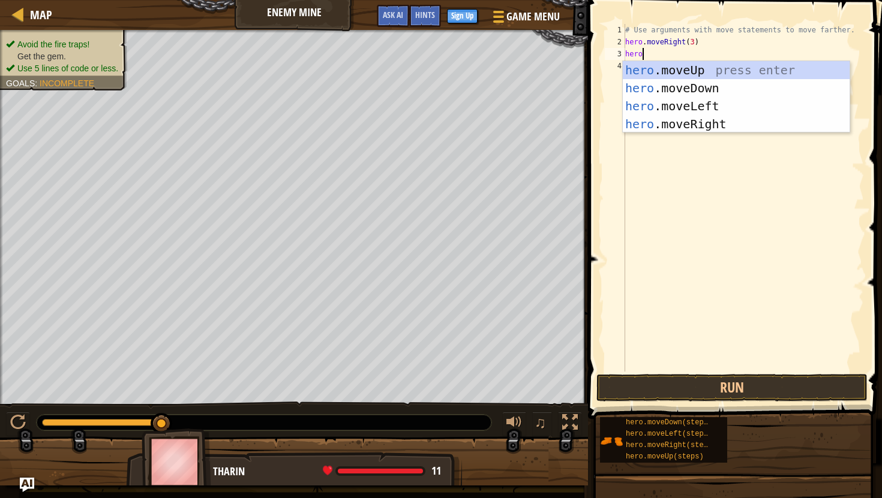
type textarea "hero."
click at [708, 64] on div "hero. moveUp press enter hero. moveDown press enter hero. moveLeft press enter …" at bounding box center [736, 115] width 227 height 108
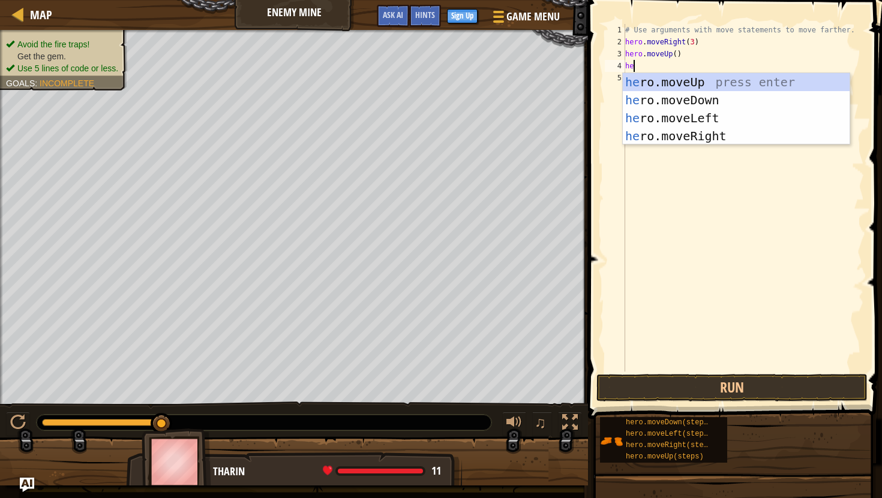
type textarea "hero"
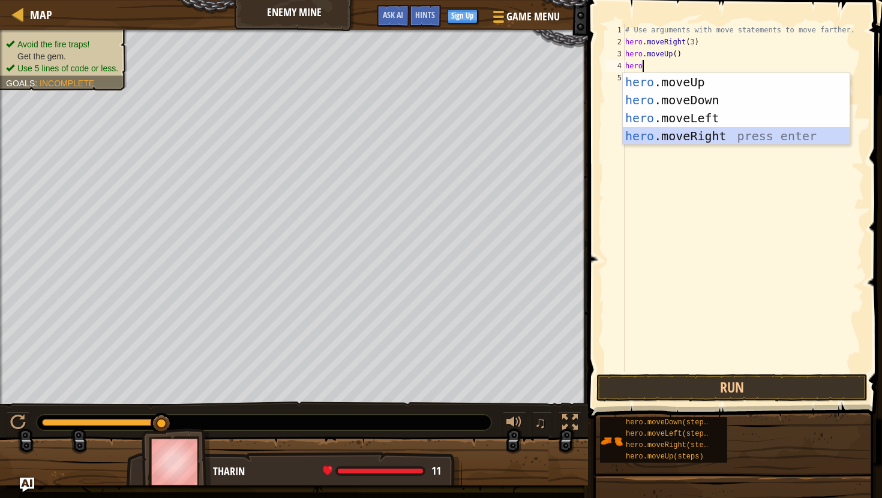
click at [671, 134] on div "hero .moveUp press enter hero .moveDown press enter hero .moveLeft press enter …" at bounding box center [736, 127] width 227 height 108
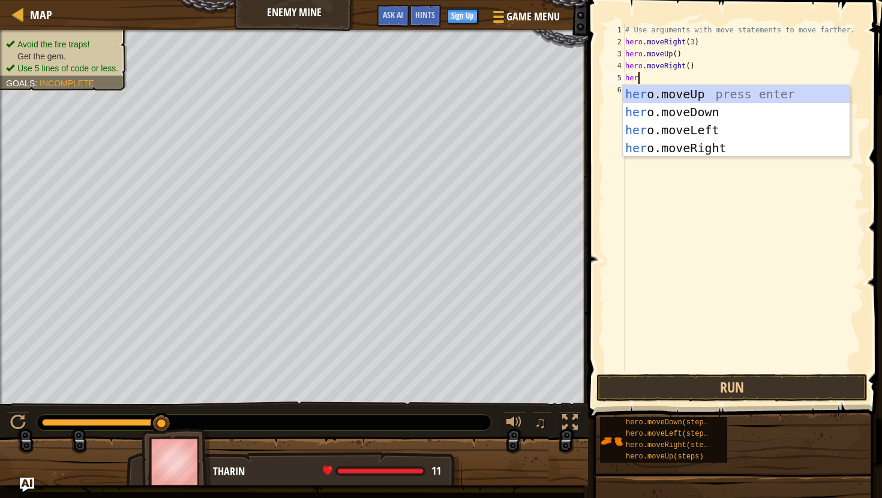
type textarea "hero"
click at [694, 113] on div "hero .moveUp press enter hero .moveDown press enter hero .moveLeft press enter …" at bounding box center [736, 139] width 227 height 108
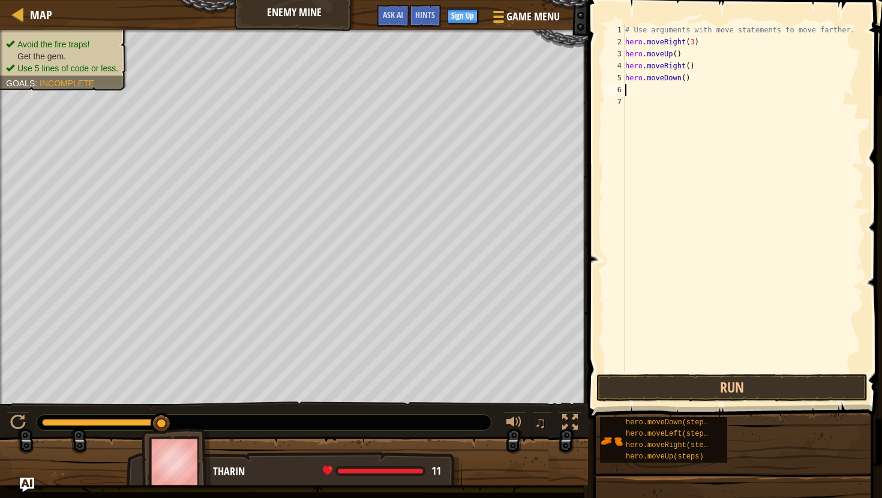
scroll to position [5, 0]
click at [686, 76] on div "# Use arguments with move statements to move farther. hero . moveRight ( 3 ) he…" at bounding box center [743, 210] width 241 height 372
type textarea "hero.moveDown(3)"
click at [641, 94] on div "# Use arguments with move statements to move farther. hero . moveRight ( 3 ) he…" at bounding box center [743, 210] width 241 height 372
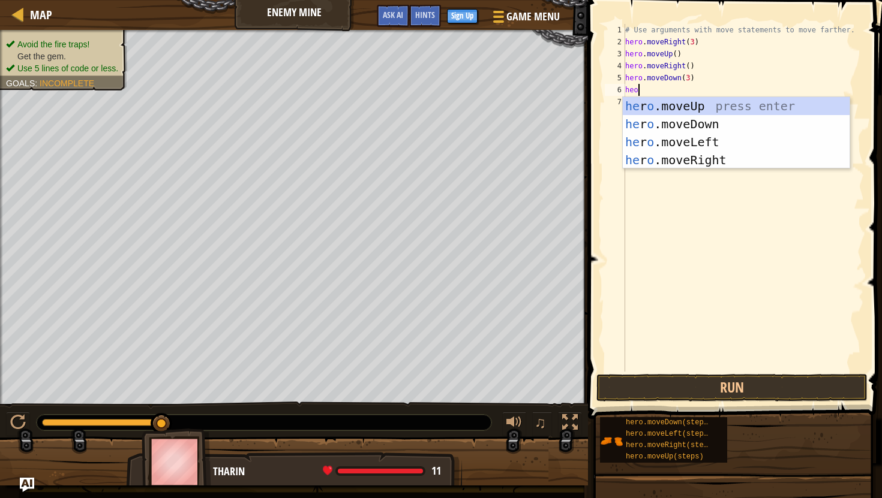
scroll to position [5, 0]
type textarea "hero"
click at [669, 160] on div "hero .moveUp press enter hero .moveDown press enter hero .moveLeft press enter …" at bounding box center [736, 151] width 227 height 108
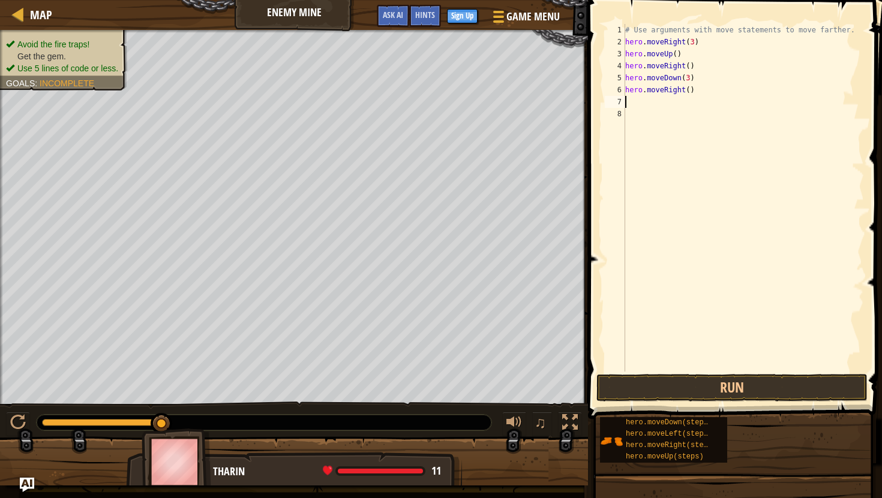
scroll to position [5, 0]
click at [689, 86] on div "# Use arguments with move statements to move farther. hero . moveRight ( 3 ) he…" at bounding box center [743, 210] width 241 height 372
type textarea "hero.moveRight(2)"
click at [674, 383] on button "Run" at bounding box center [731, 388] width 271 height 28
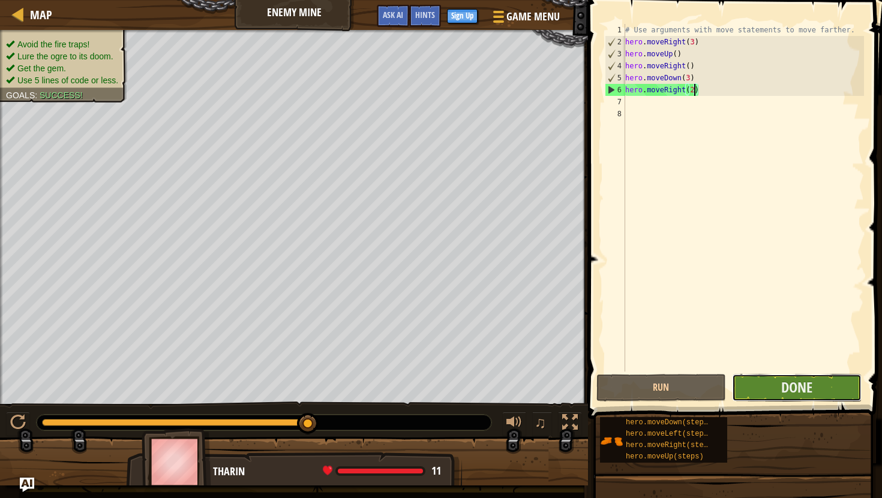
click at [772, 383] on button "Done" at bounding box center [797, 388] width 130 height 28
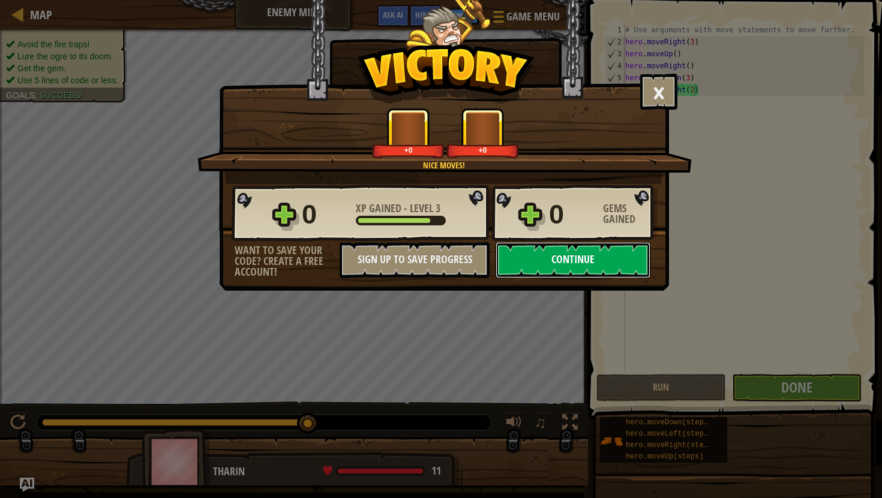
click at [577, 259] on button "Continue" at bounding box center [572, 260] width 155 height 36
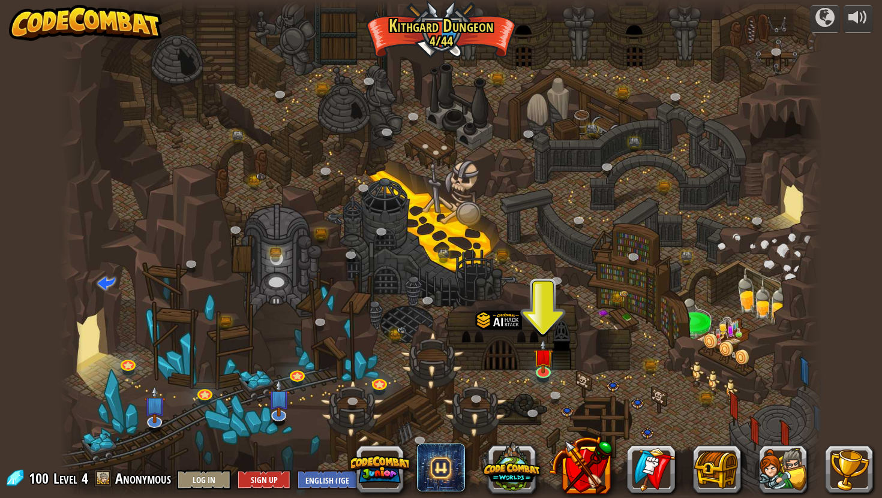
click at [45, 19] on img at bounding box center [86, 23] width 154 height 36
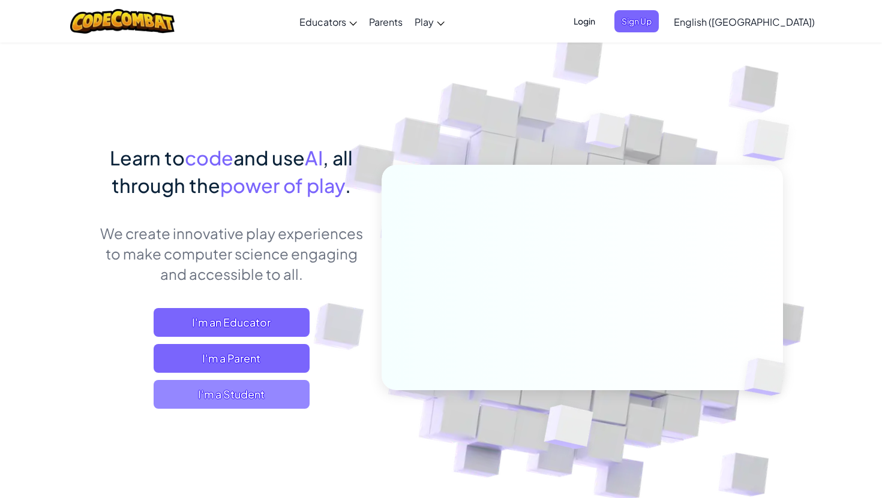
click at [229, 396] on span "I'm a Student" at bounding box center [232, 394] width 156 height 29
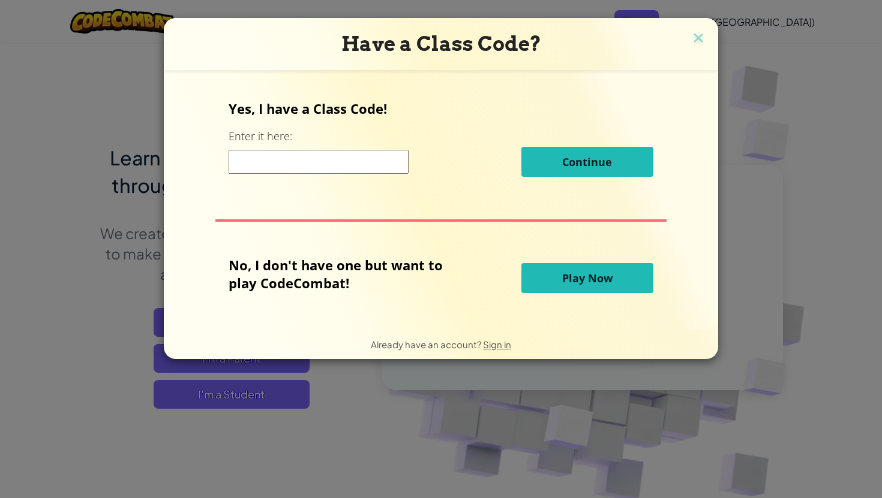
click at [567, 281] on span "Play Now" at bounding box center [587, 278] width 50 height 14
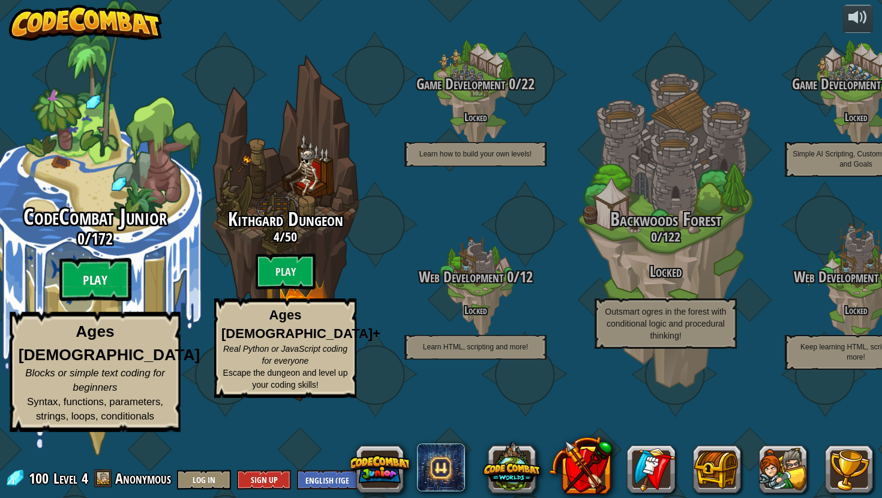
click at [94, 302] on btn "Play" at bounding box center [95, 280] width 72 height 43
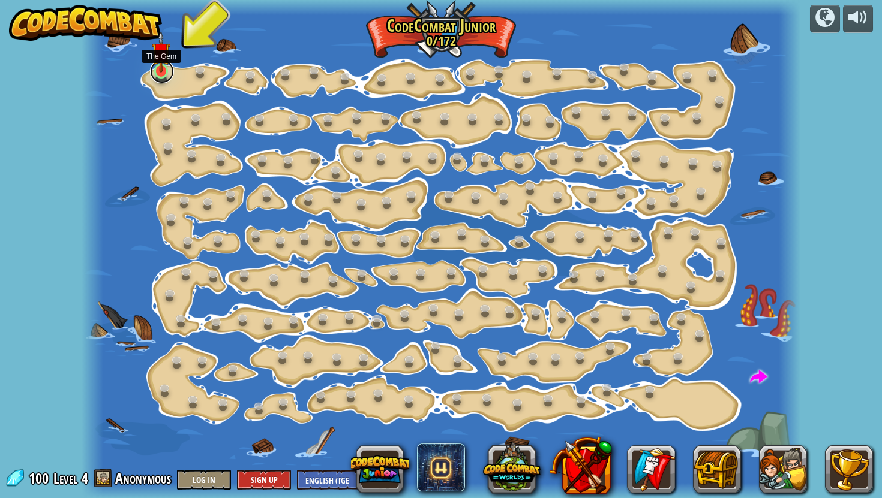
click at [160, 74] on link at bounding box center [162, 71] width 24 height 24
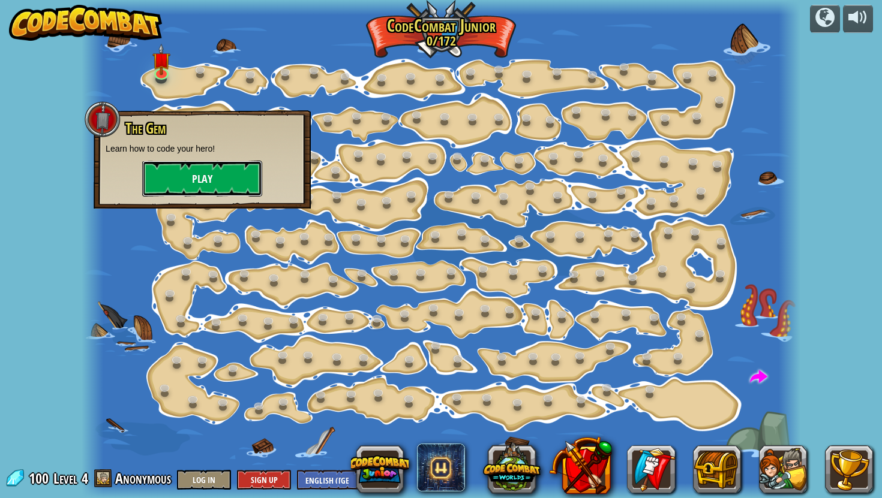
click at [185, 181] on button "Play" at bounding box center [202, 179] width 120 height 36
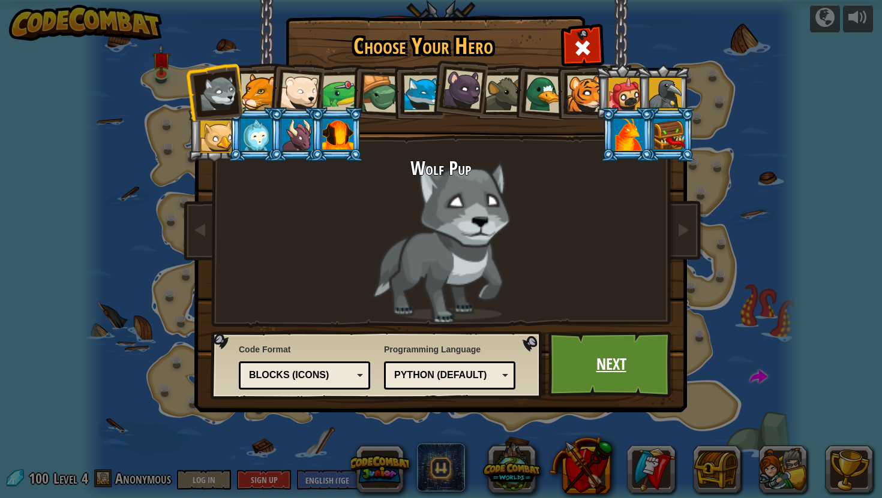
click at [614, 367] on link "Next" at bounding box center [610, 365] width 125 height 66
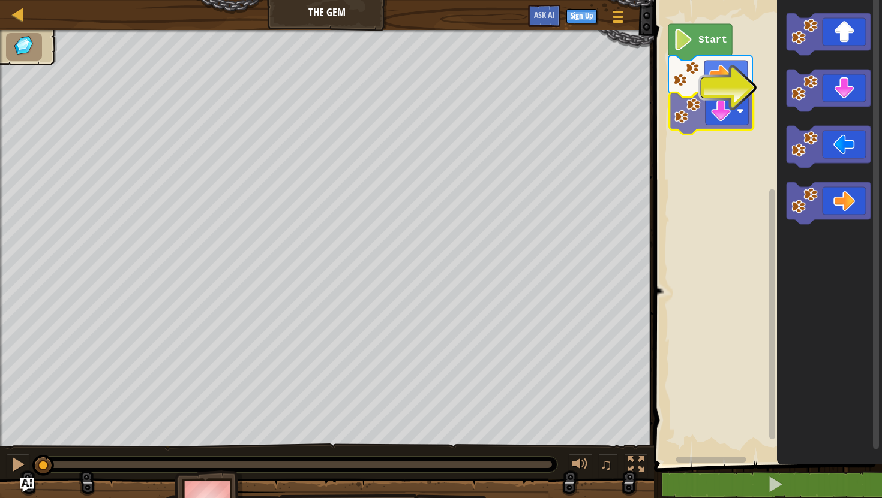
click at [713, 97] on div "Start" at bounding box center [766, 229] width 232 height 471
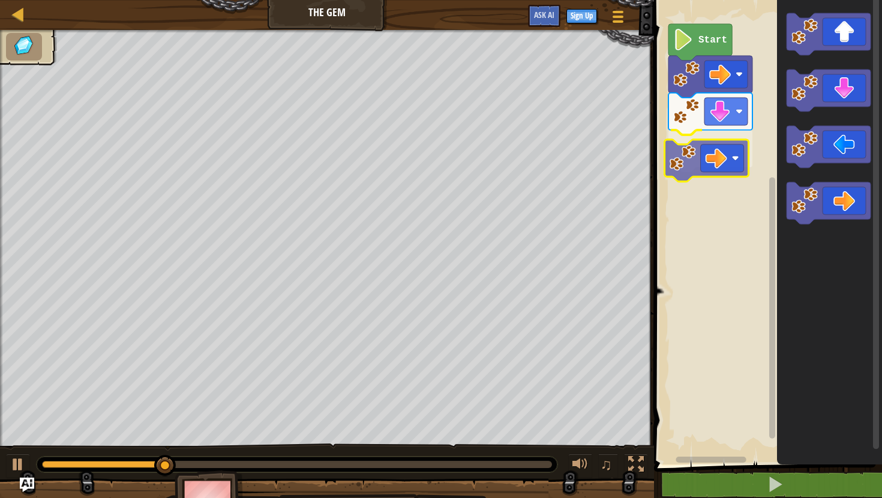
click at [703, 150] on div "Start" at bounding box center [766, 229] width 232 height 471
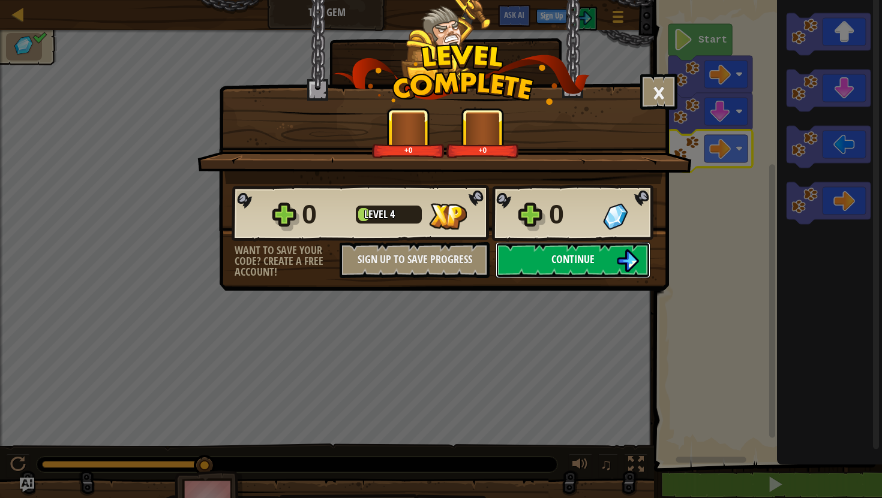
click at [566, 254] on span "Continue" at bounding box center [572, 259] width 43 height 15
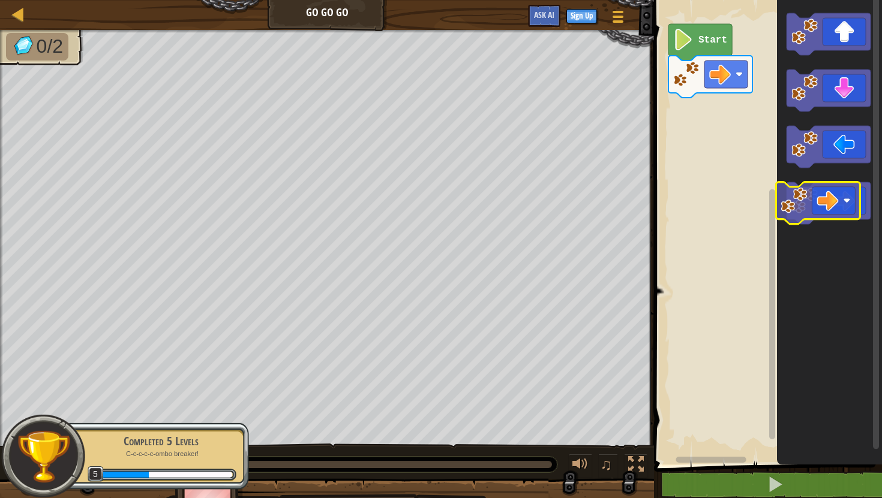
click at [844, 202] on icon "Blockly Workspace" at bounding box center [828, 203] width 84 height 42
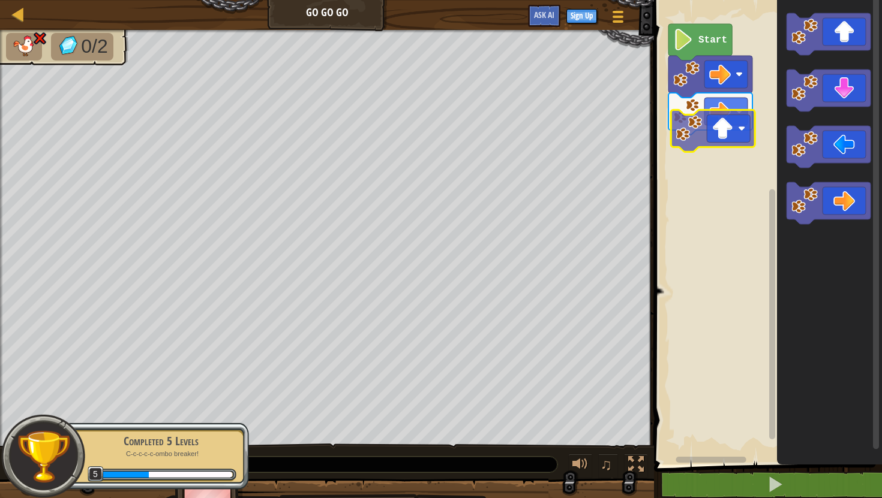
click at [729, 128] on div "Start" at bounding box center [766, 229] width 232 height 471
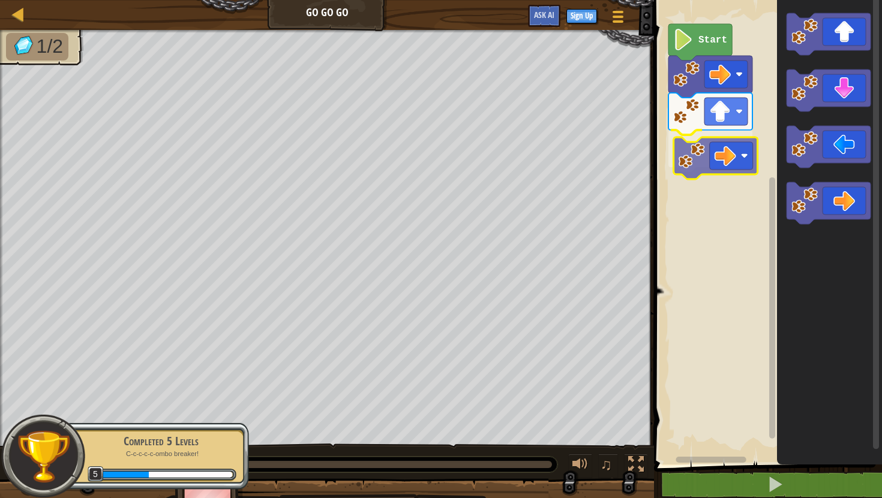
click at [725, 163] on div "Start" at bounding box center [766, 229] width 232 height 471
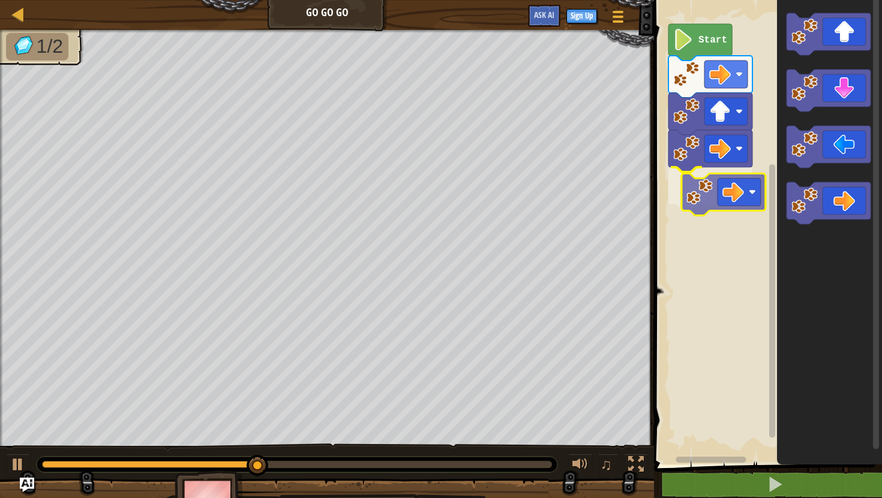
click at [727, 206] on div "Start" at bounding box center [766, 229] width 232 height 471
